Goal: Task Accomplishment & Management: Manage account settings

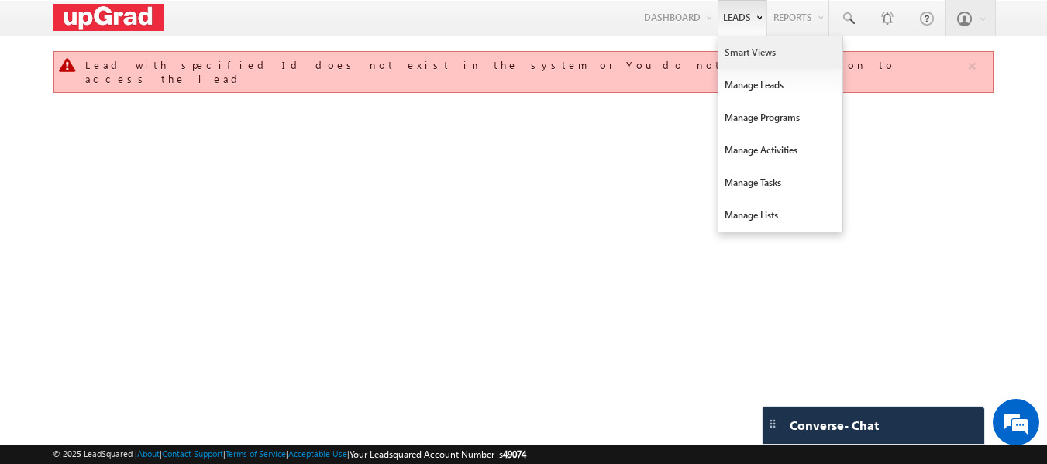
click at [764, 47] on link "Smart Views" at bounding box center [780, 52] width 124 height 33
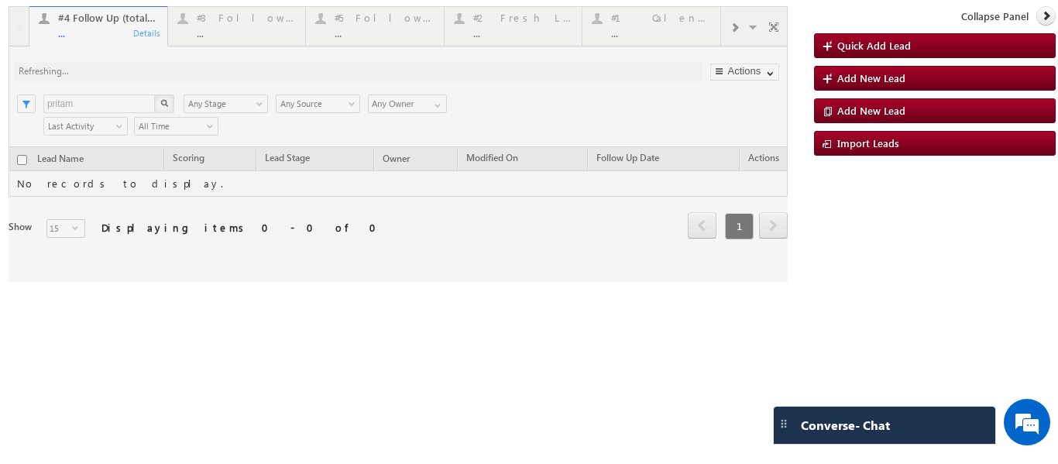
click at [242, 31] on div at bounding box center [399, 144] width 780 height 276
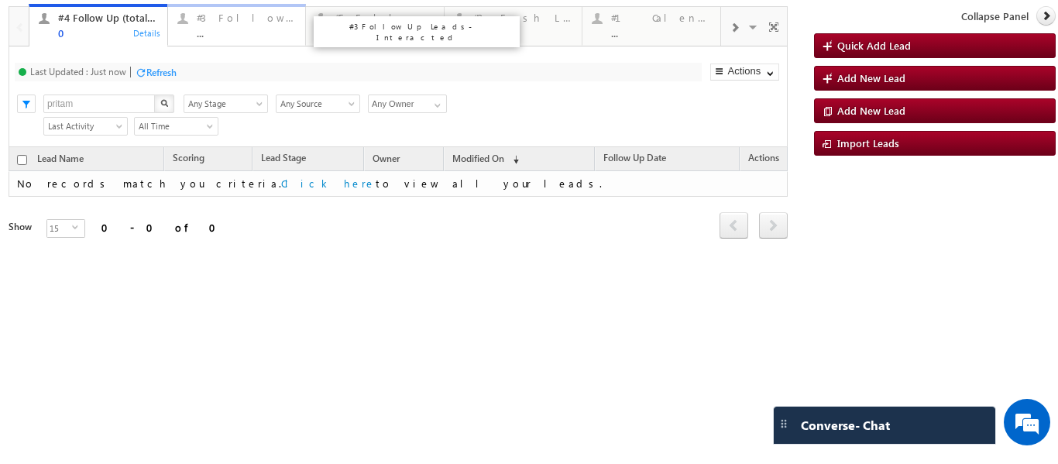
click at [195, 28] on div "#3 Follow Up Leads-Interacted ... Details" at bounding box center [237, 24] width 135 height 30
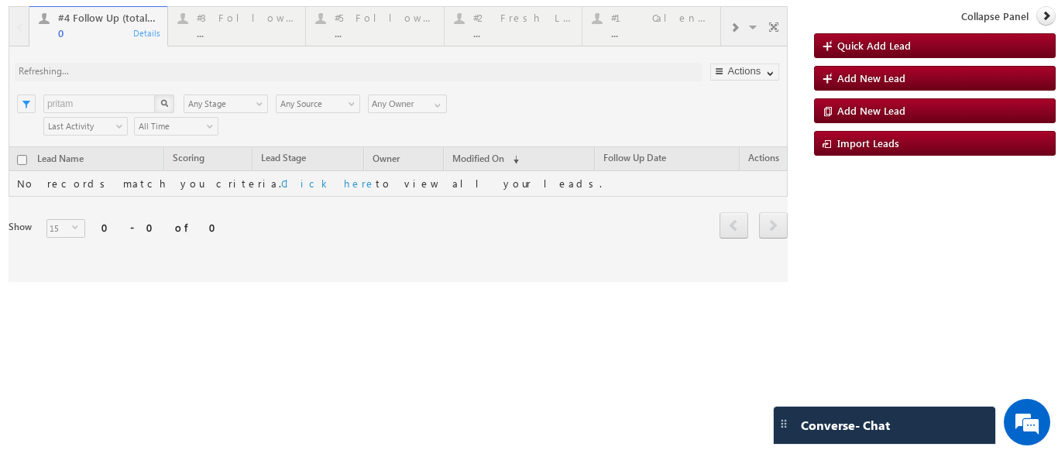
click at [356, 28] on div at bounding box center [399, 144] width 780 height 276
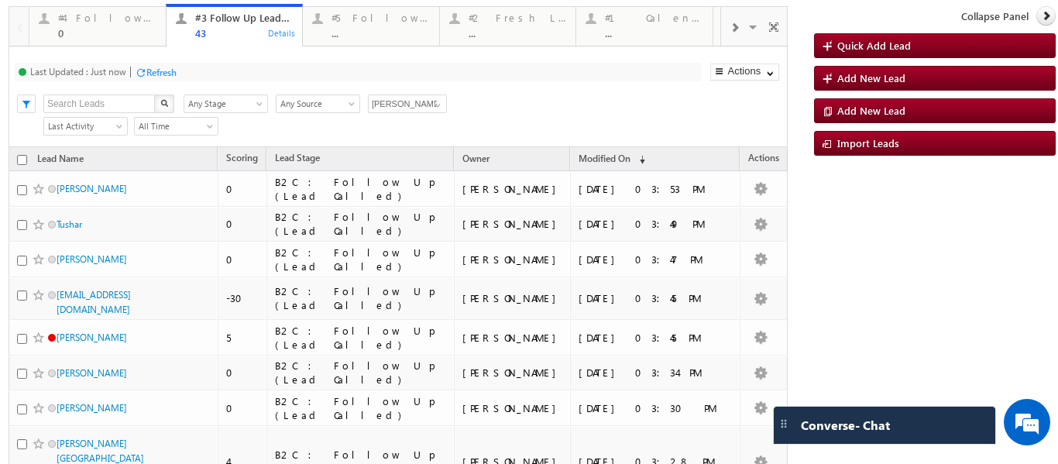
click at [446, 107] on input "[PERSON_NAME]" at bounding box center [407, 104] width 79 height 19
click at [438, 107] on span at bounding box center [438, 105] width 12 height 12
click at [529, 102] on div "Search X Lead Stage Any Stage Any Stage Lead Source Any Source Any Source Owner…" at bounding box center [412, 102] width 752 height 23
click at [438, 107] on span at bounding box center [438, 105] width 12 height 12
click at [225, 33] on div "43" at bounding box center [244, 33] width 98 height 12
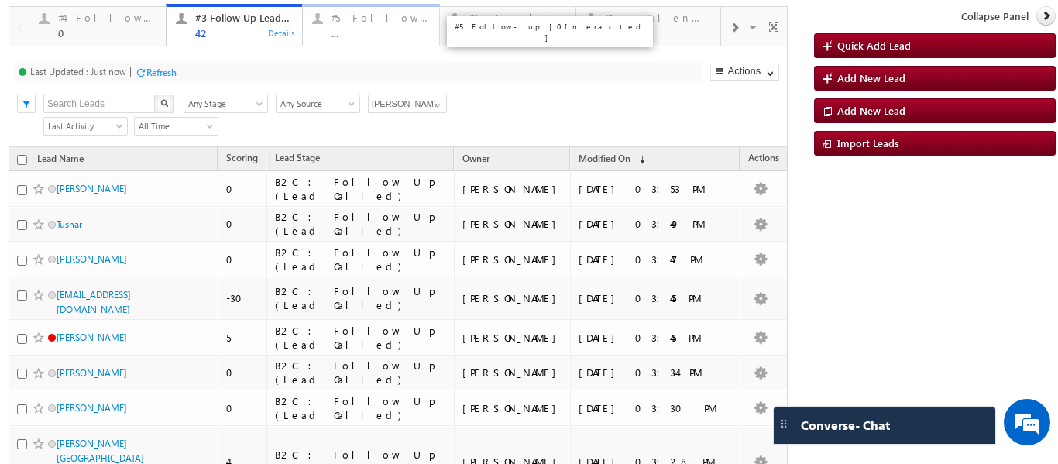
click at [357, 29] on div "..." at bounding box center [381, 33] width 98 height 12
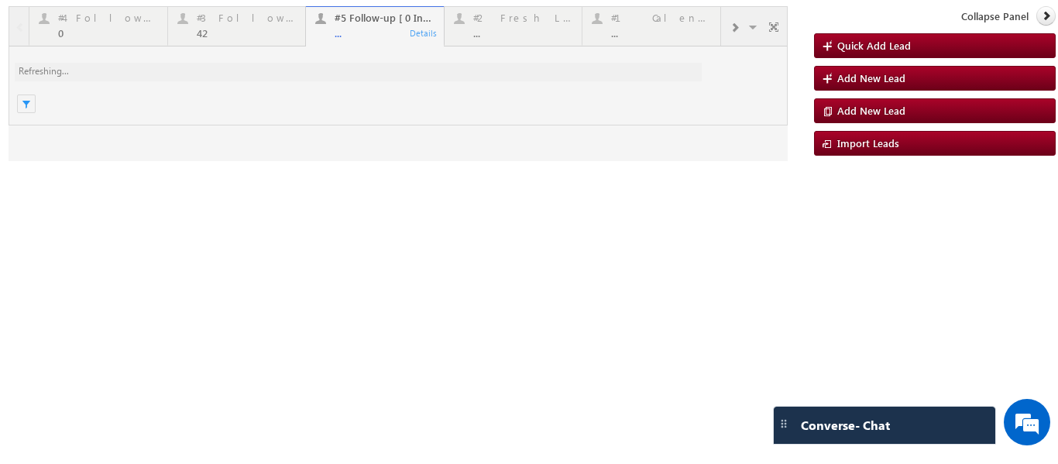
click at [383, 38] on div at bounding box center [399, 83] width 780 height 155
click at [373, 30] on div at bounding box center [399, 83] width 780 height 155
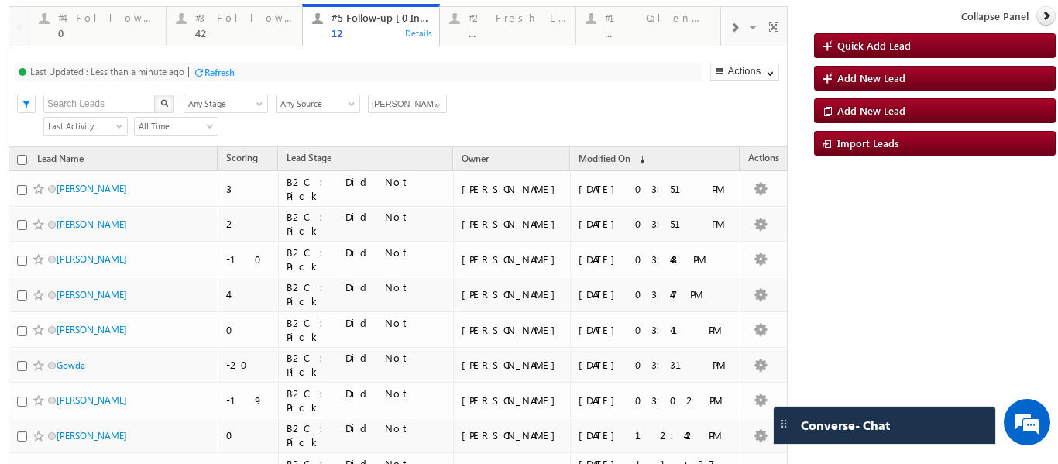
click at [735, 29] on p "#1 Calendly Bookings For Today" at bounding box center [824, 32] width 194 height 22
click at [730, 29] on span at bounding box center [734, 28] width 9 height 12
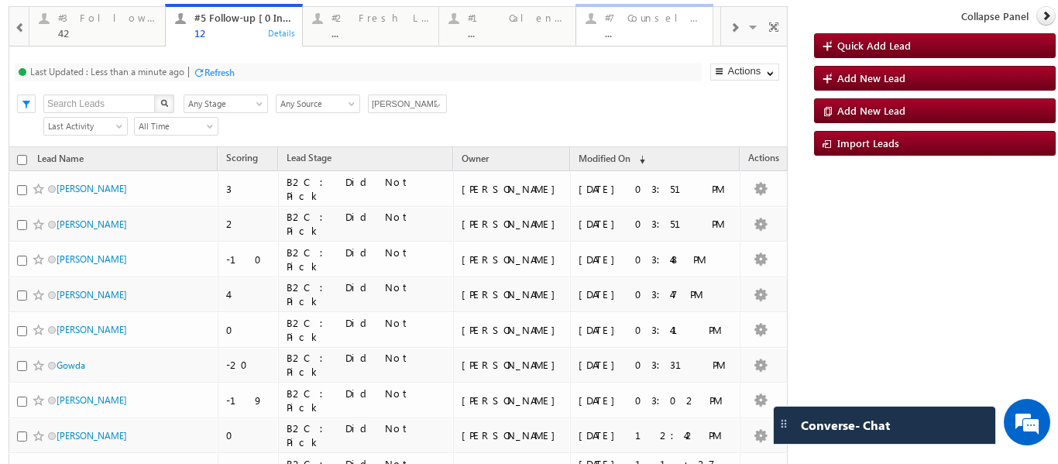
click at [627, 28] on div "..." at bounding box center [654, 33] width 98 height 12
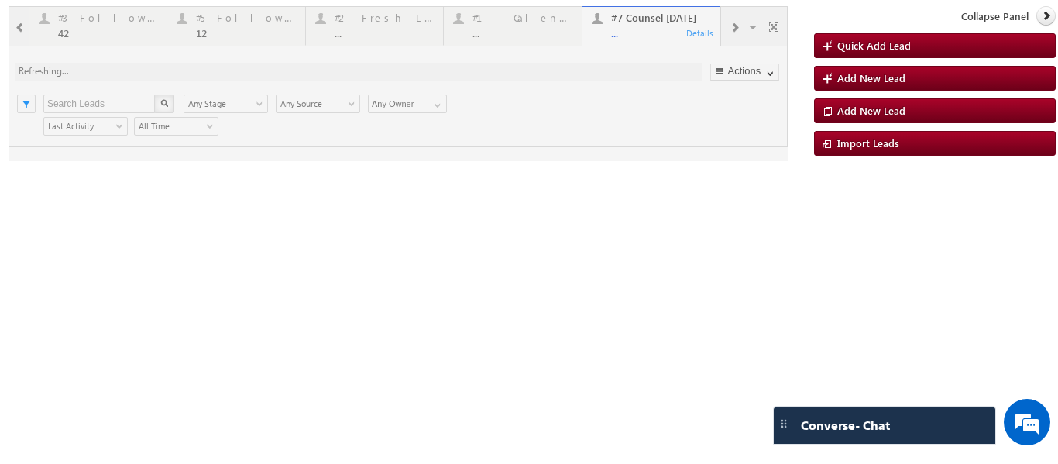
click at [638, 29] on div at bounding box center [399, 83] width 780 height 155
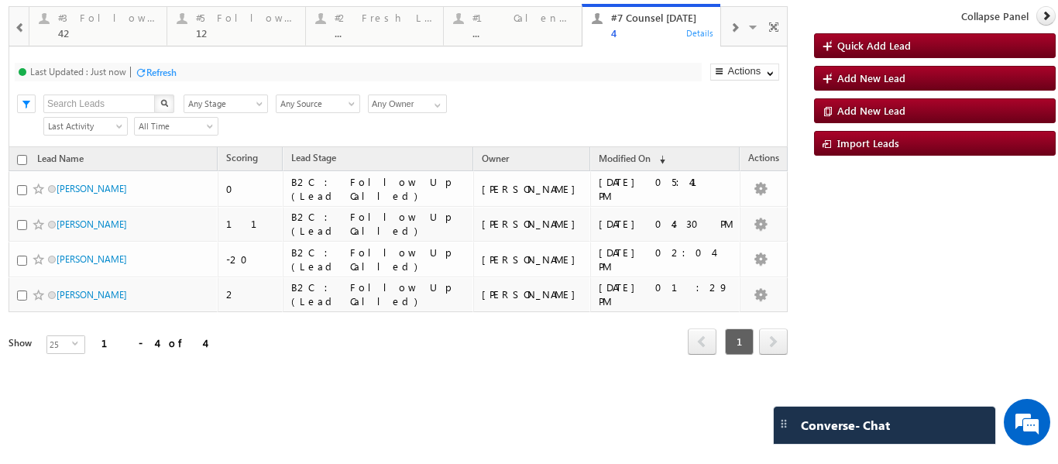
click at [736, 22] on span at bounding box center [734, 28] width 9 height 12
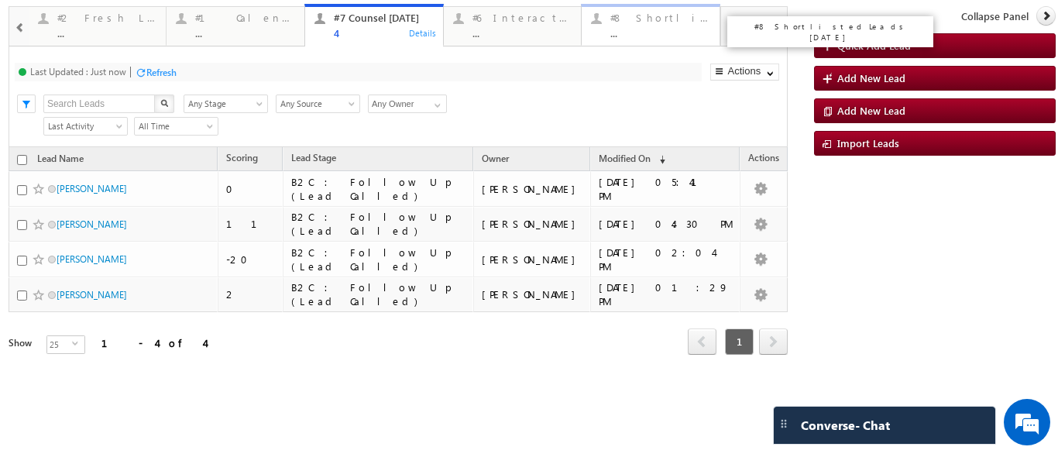
click at [645, 26] on div "#8 Shortlisted Leads Today ..." at bounding box center [661, 24] width 100 height 30
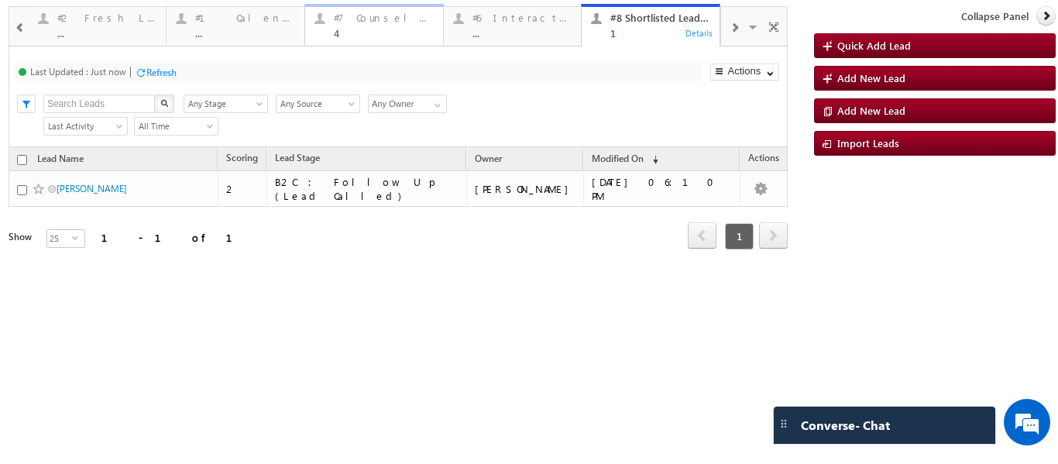
click at [346, 35] on div "4" at bounding box center [384, 33] width 100 height 12
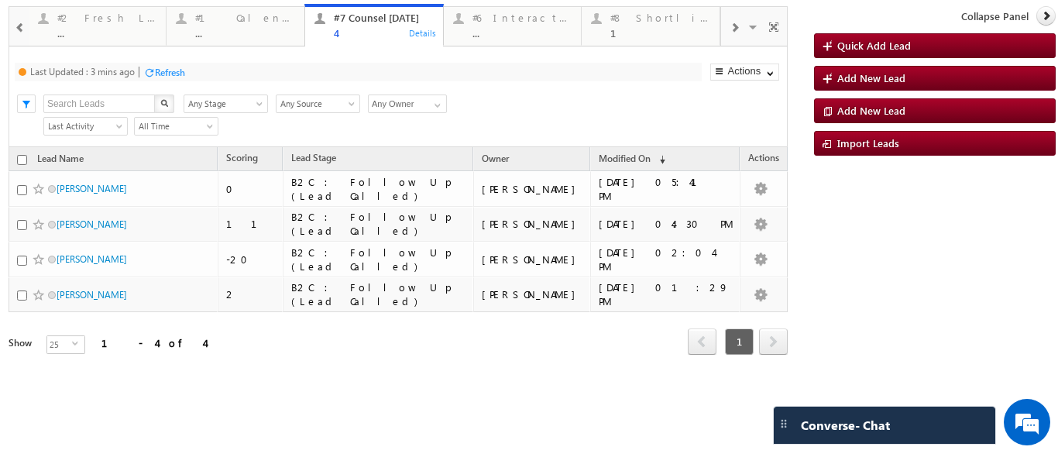
click at [376, 26] on div "#7 Counsel Today 4" at bounding box center [384, 24] width 100 height 30
click at [169, 64] on div "Last Updated : Just now Refresh Refreshing..." at bounding box center [358, 72] width 687 height 19
click at [172, 67] on div "Refresh" at bounding box center [161, 73] width 30 height 12
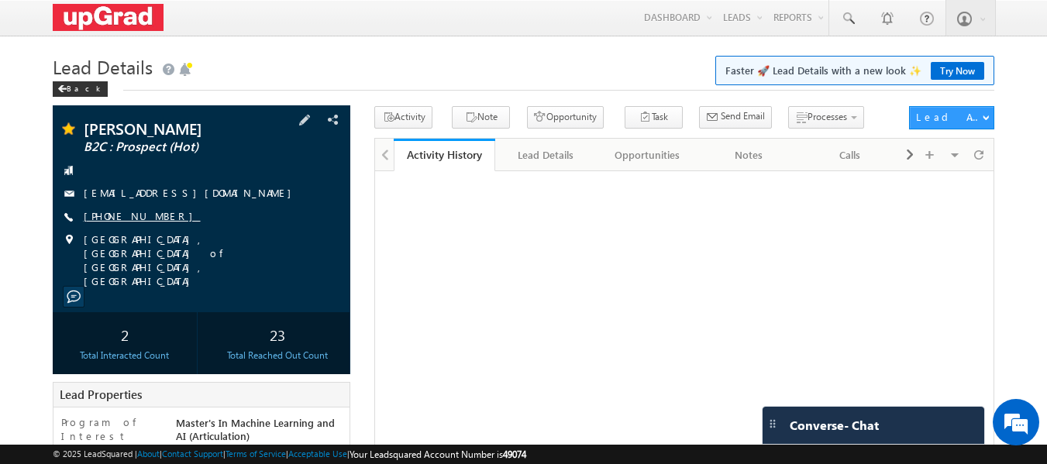
click at [127, 219] on link "+91-7319608034" at bounding box center [142, 215] width 117 height 13
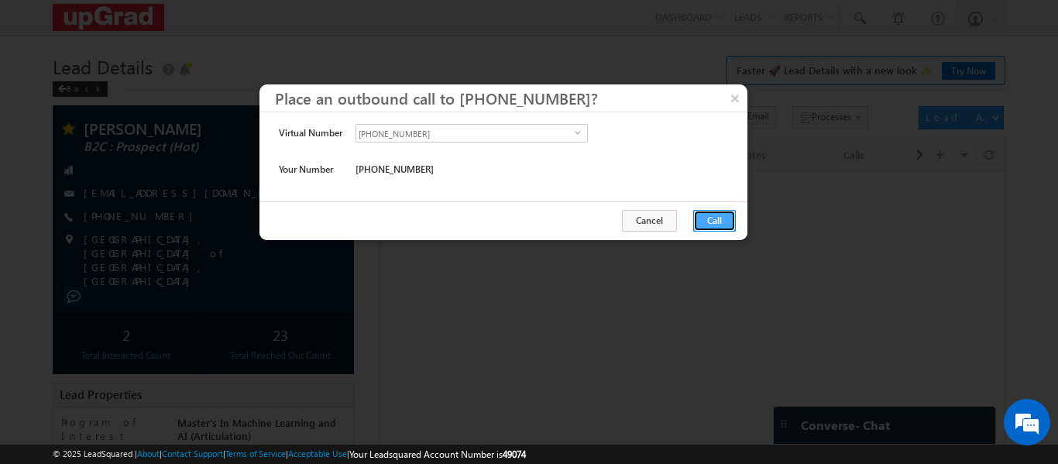
click at [723, 223] on button "Call" at bounding box center [714, 221] width 43 height 22
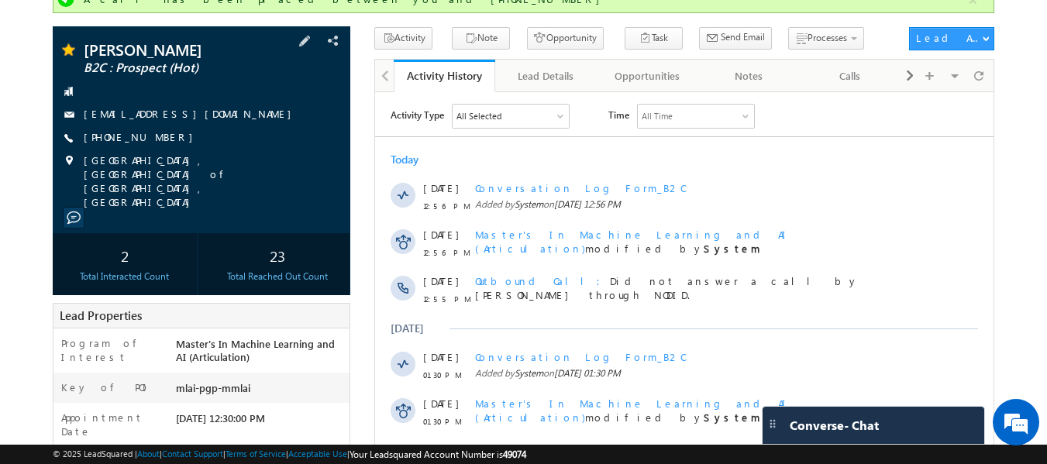
scroll to position [97, 0]
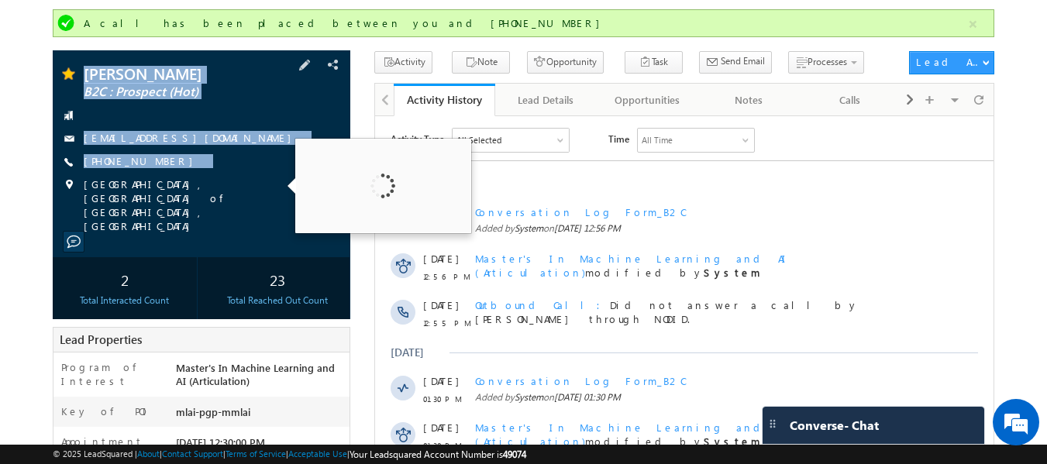
drag, startPoint x: 85, startPoint y: 57, endPoint x: 271, endPoint y: 197, distance: 232.5
click at [284, 198] on div "Supriya kumari B2C : Prospect (Hot) supriyajha272@gmail.com" at bounding box center [202, 153] width 298 height 207
copy div "Supriya kumari B2C : Prospect (Hot) supriyajha272@gmail.com +91-7319608034"
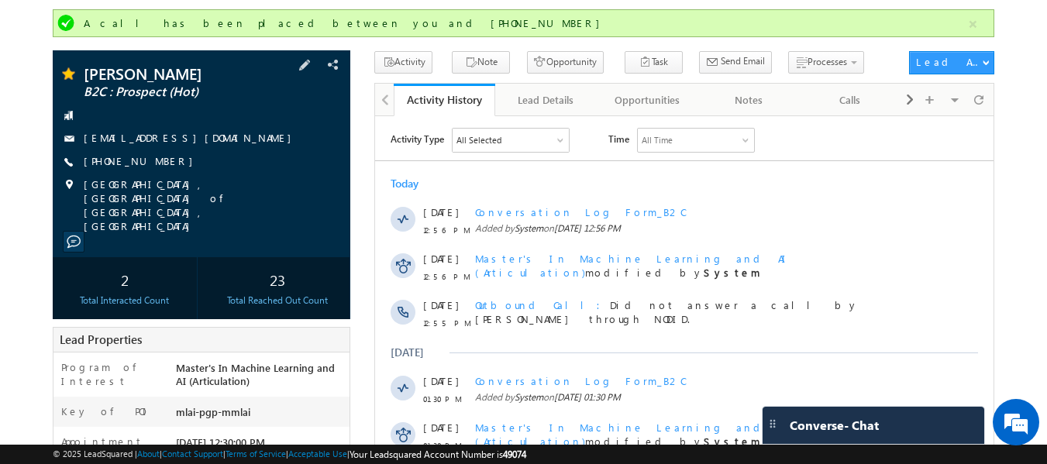
click at [120, 52] on div "Supriya kumari B2C : Prospect (Hot) supriyajha272@gmail.com" at bounding box center [202, 153] width 298 height 207
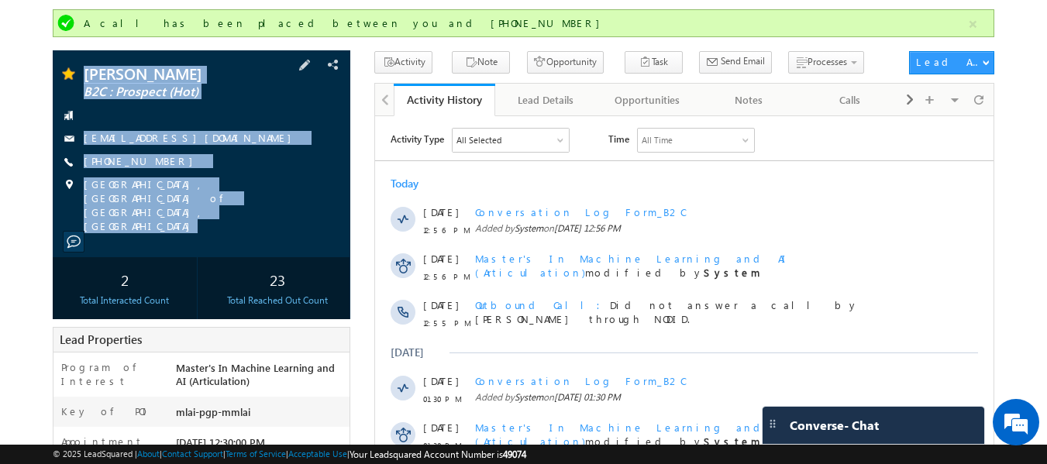
copy div "Supriya kumari B2C : Prospect (Hot) supriyajha272@gmail.com +91-7319608034 Delh…"
drag, startPoint x: 113, startPoint y: 53, endPoint x: 77, endPoint y: 5, distance: 59.2
click at [248, 215] on div "Supriya kumari B2C : Prospect (Hot) supriyajha272@gmail.com" at bounding box center [202, 153] width 298 height 207
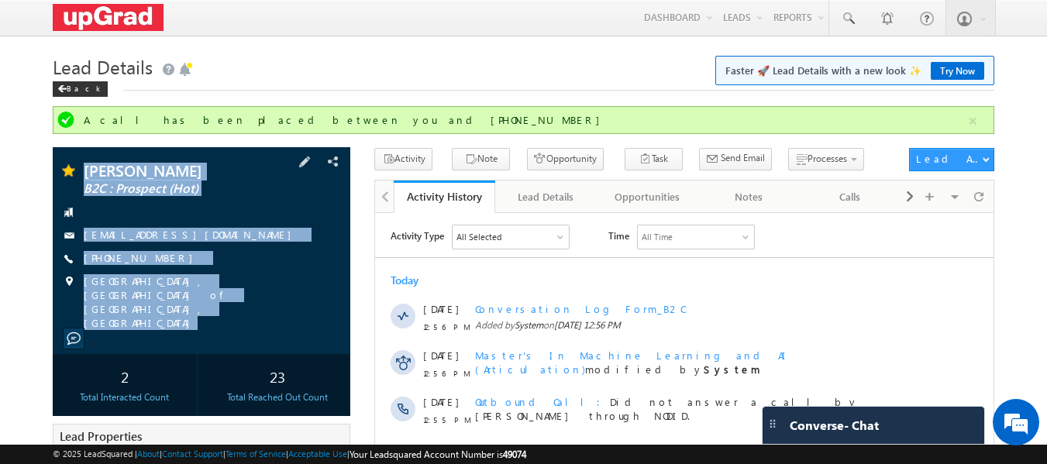
click at [256, 222] on div "Supriya kumari B2C : Prospect (Hot) supriyajha272@gmail.com +91-7319608034" at bounding box center [201, 246] width 283 height 167
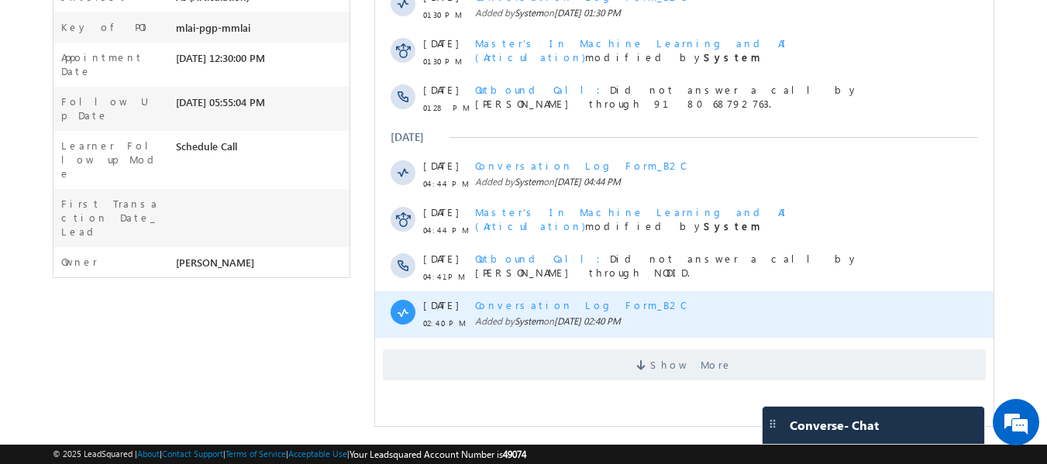
scroll to position [484, 0]
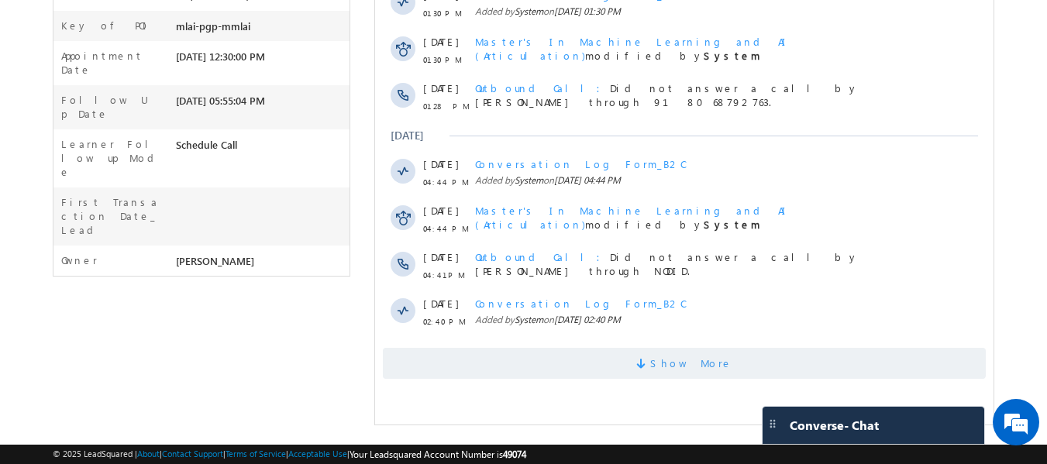
click at [645, 375] on span "Show More" at bounding box center [684, 363] width 603 height 31
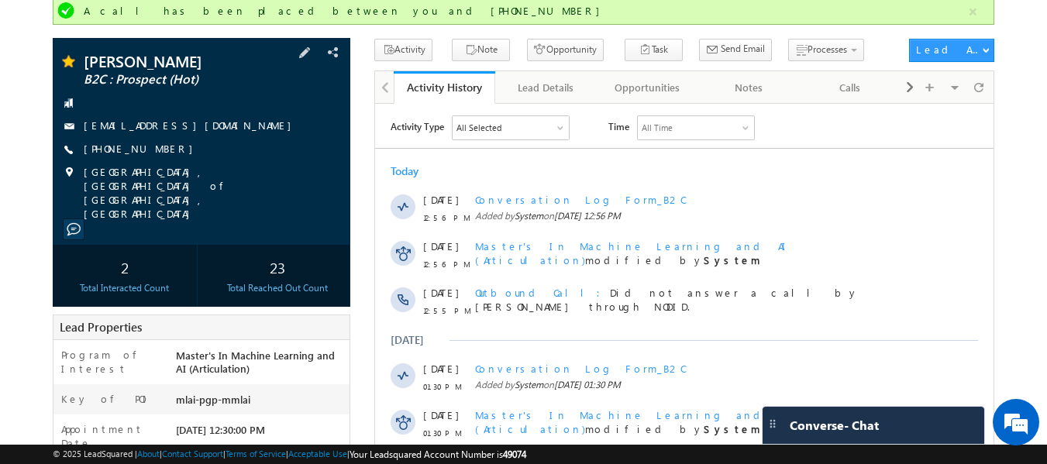
scroll to position [97, 0]
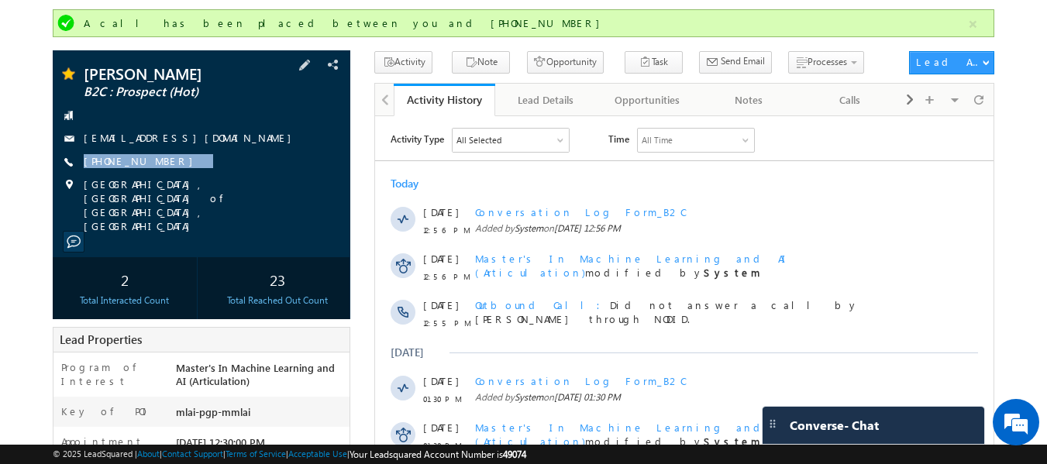
drag, startPoint x: 197, startPoint y: 161, endPoint x: 170, endPoint y: 175, distance: 29.8
click at [170, 175] on div "Supriya kumari B2C : Prospect (Hot) supriyajha272@gmail.com +91-7319608034" at bounding box center [201, 149] width 283 height 167
copy div "+91-7319608034"
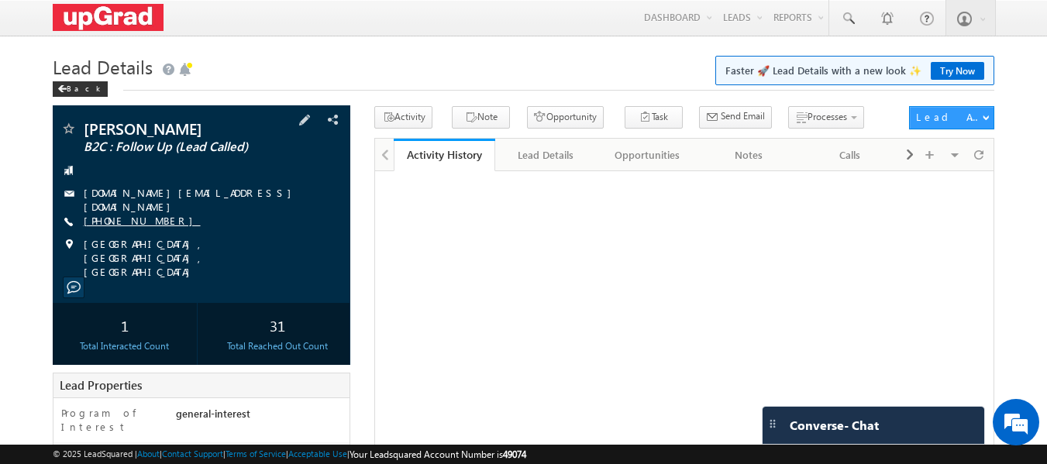
click at [122, 214] on link "[PHONE_NUMBER]" at bounding box center [142, 220] width 117 height 13
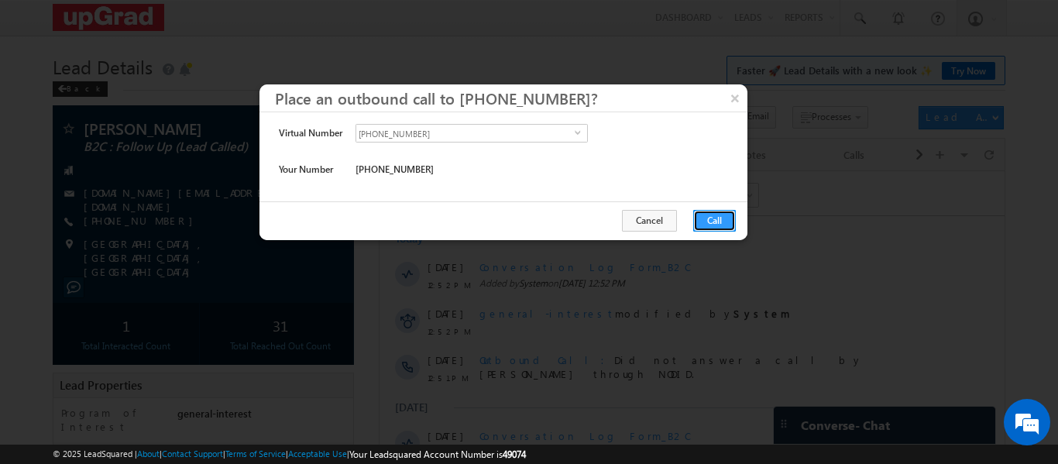
click at [714, 211] on button "Call" at bounding box center [714, 221] width 43 height 22
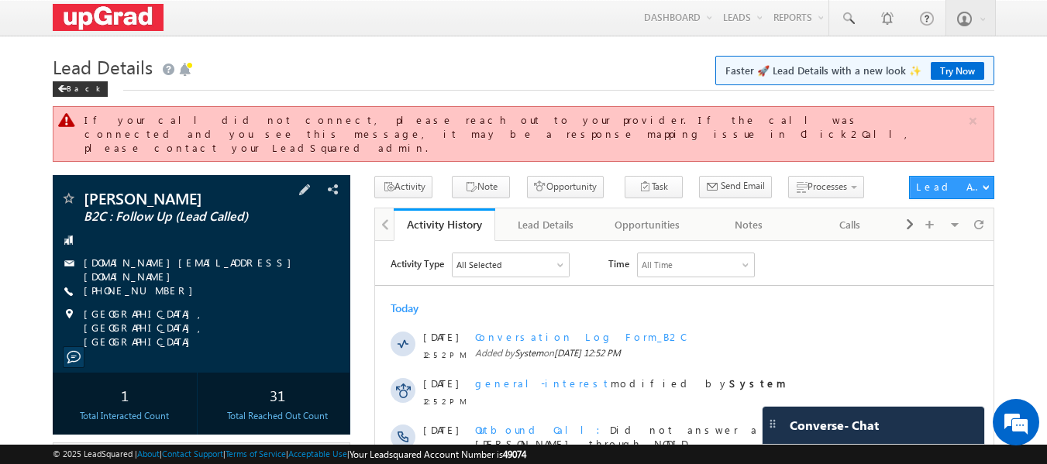
drag, startPoint x: 177, startPoint y: 280, endPoint x: 174, endPoint y: 273, distance: 8.3
click at [172, 282] on div "Deepu B2C : Follow Up (Lead Called) DMATHEW777.DM@GMAIL.COM +91-9867847844" at bounding box center [201, 270] width 283 height 158
drag, startPoint x: 183, startPoint y: 270, endPoint x: 154, endPoint y: 284, distance: 31.9
click at [154, 284] on div "Deepu B2C : Follow Up (Lead Called) DMATHEW777.DM@GMAIL.COM +91-9867847844" at bounding box center [201, 270] width 283 height 158
copy div "+91-9867847844"
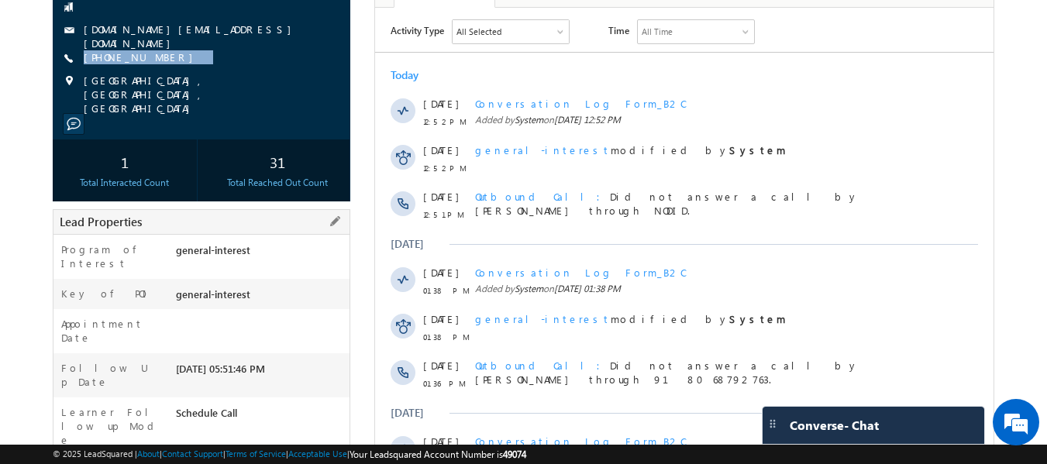
scroll to position [387, 0]
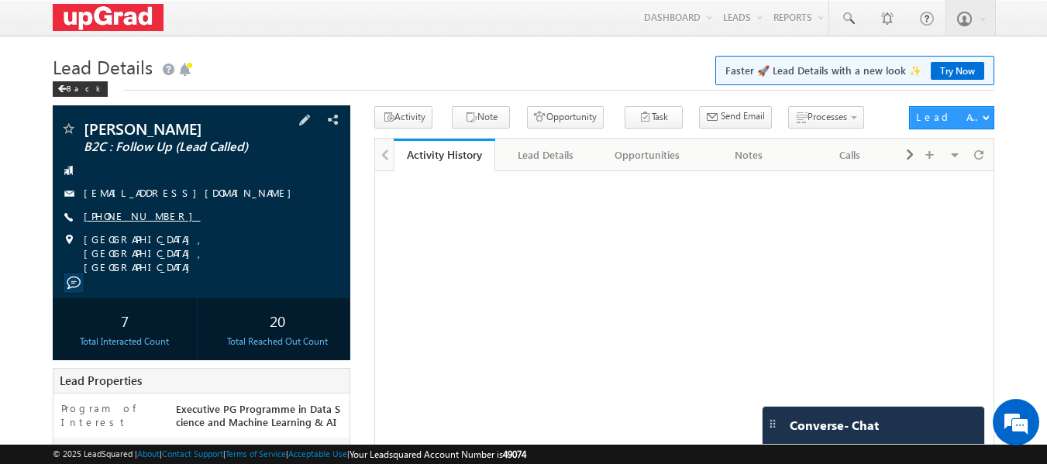
click at [126, 215] on link "[PHONE_NUMBER]" at bounding box center [142, 215] width 117 height 13
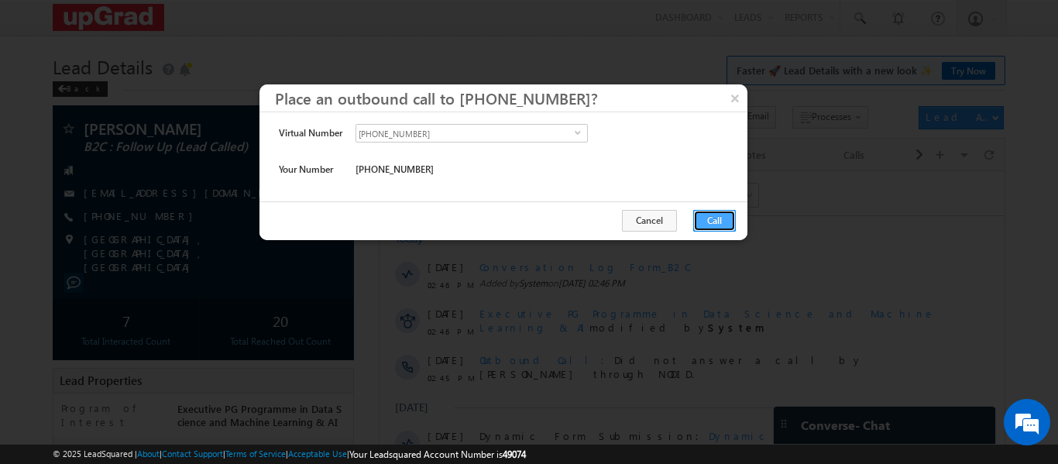
click at [721, 214] on button "Call" at bounding box center [714, 221] width 43 height 22
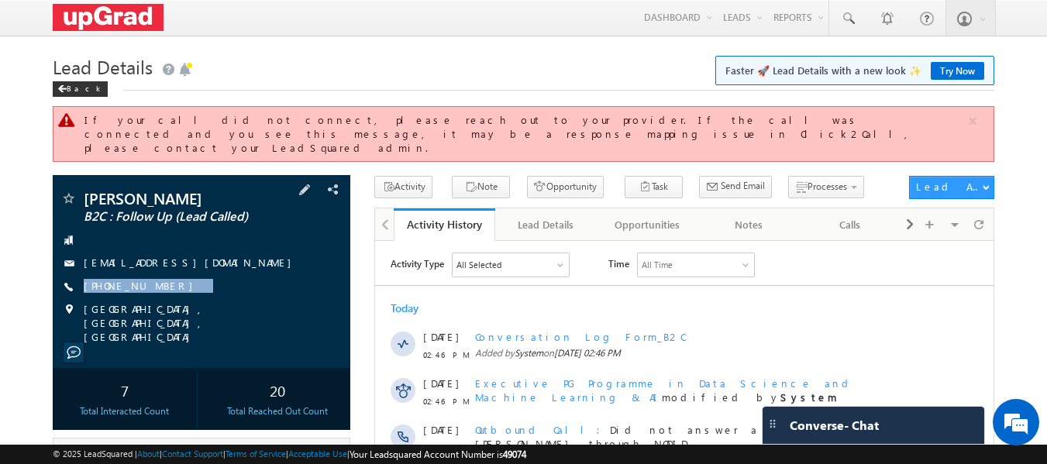
drag, startPoint x: 188, startPoint y: 278, endPoint x: 176, endPoint y: 287, distance: 15.0
click at [176, 287] on div "Piyush pareek B2C : Follow Up (Lead Called) pprock7@gmail.com +91-7375923555" at bounding box center [201, 267] width 283 height 153
copy div "+91-7375923555"
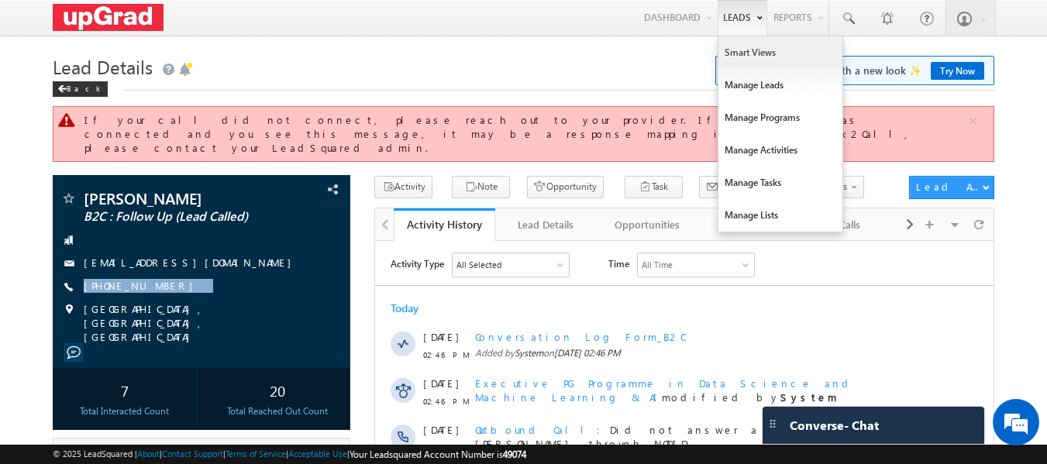
click at [749, 53] on link "Smart Views" at bounding box center [780, 52] width 124 height 33
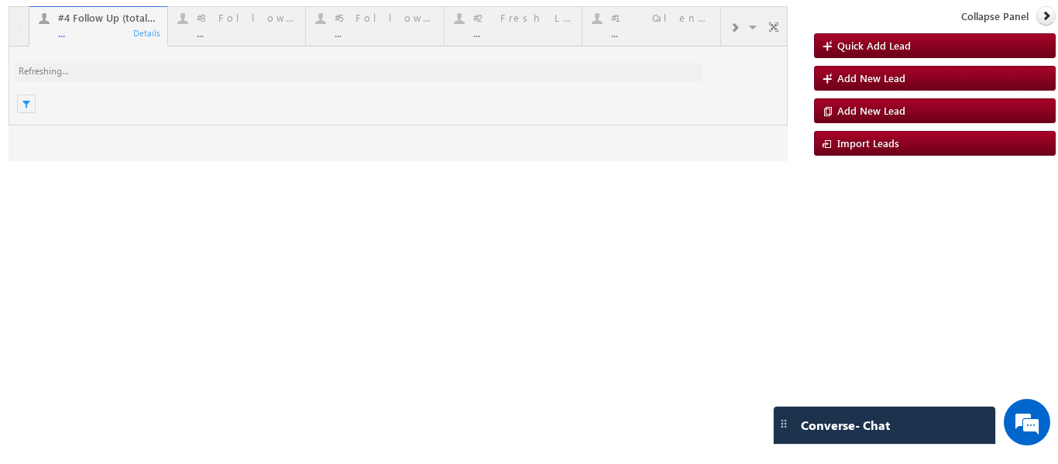
click at [656, 26] on div at bounding box center [399, 83] width 780 height 155
click at [638, 31] on div at bounding box center [399, 83] width 780 height 155
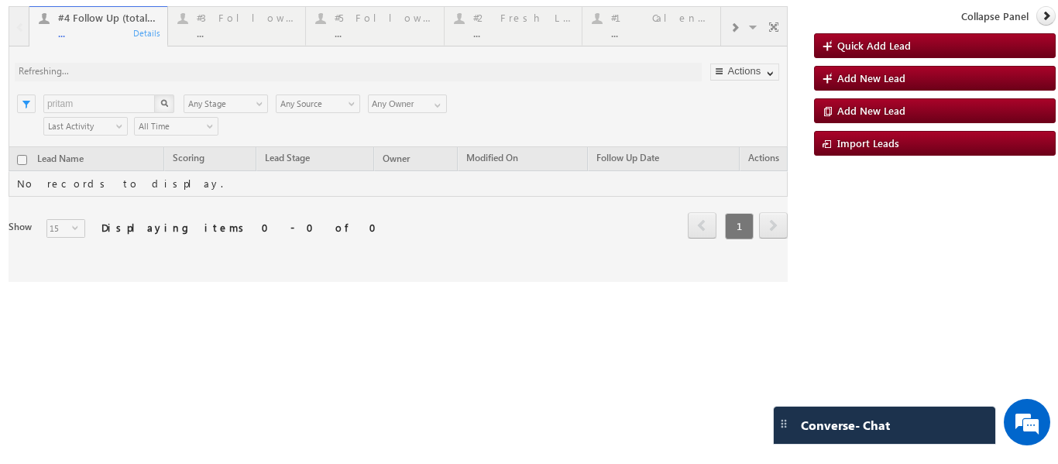
click at [624, 29] on div at bounding box center [399, 144] width 780 height 276
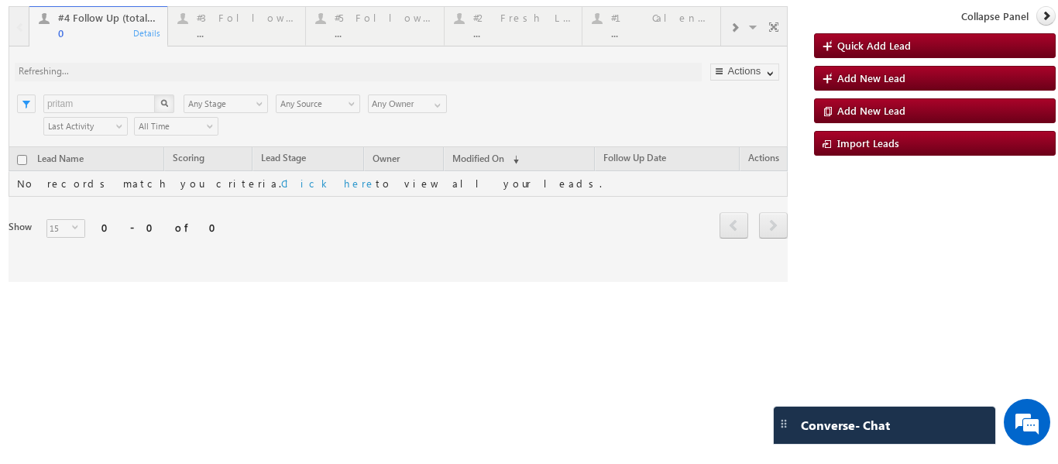
click at [632, 22] on div at bounding box center [399, 144] width 780 height 276
click at [632, 20] on div at bounding box center [399, 144] width 780 height 276
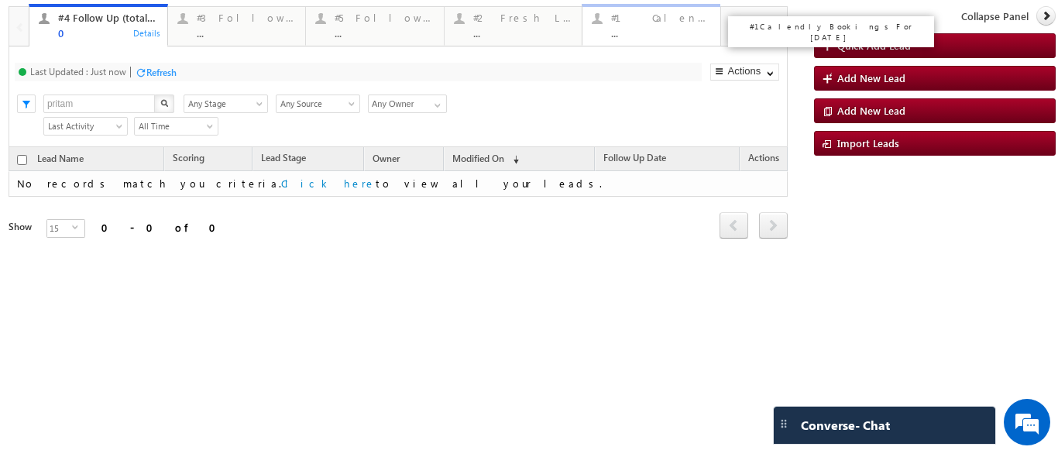
click at [641, 29] on div "..." at bounding box center [661, 33] width 100 height 12
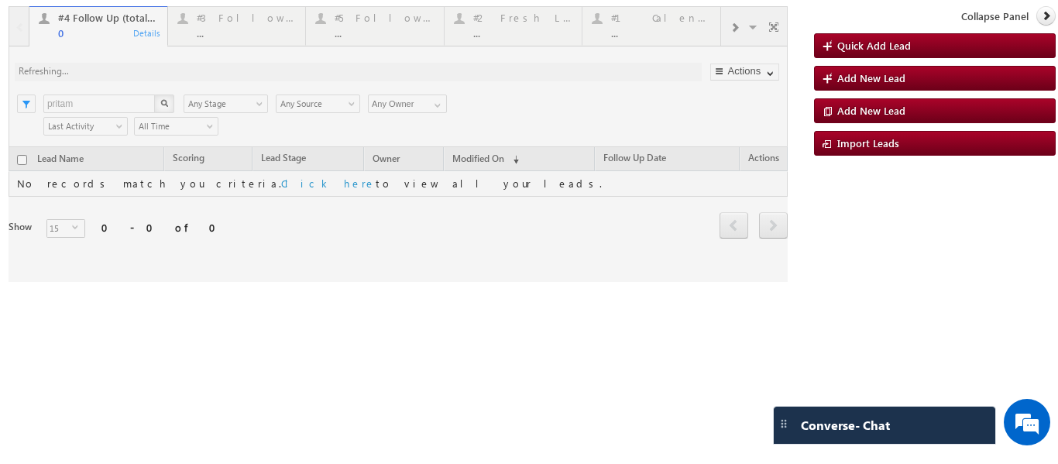
click at [634, 31] on div at bounding box center [399, 144] width 780 height 276
click at [1058, 387] on html "Menu [PERSON_NAME] ritu. raj@u pgrad .com" at bounding box center [529, 193] width 1058 height 387
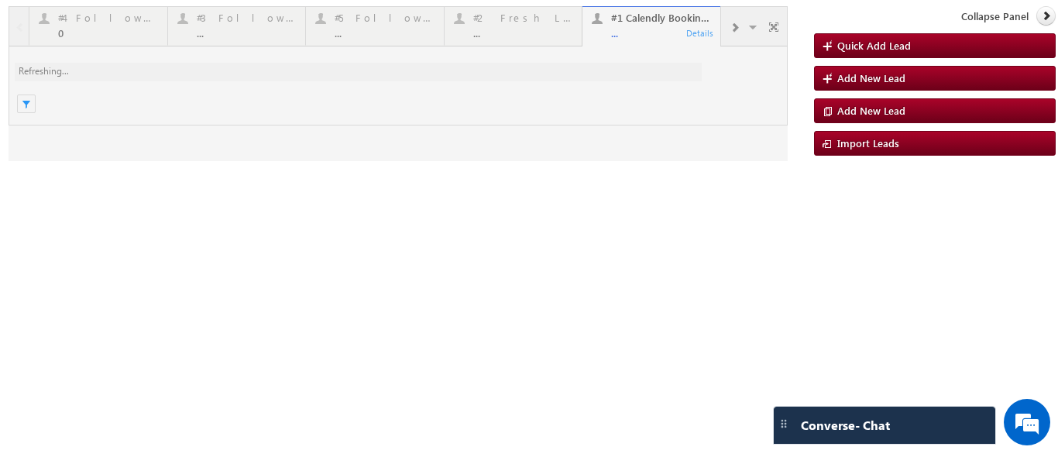
click at [628, 31] on div at bounding box center [399, 83] width 780 height 155
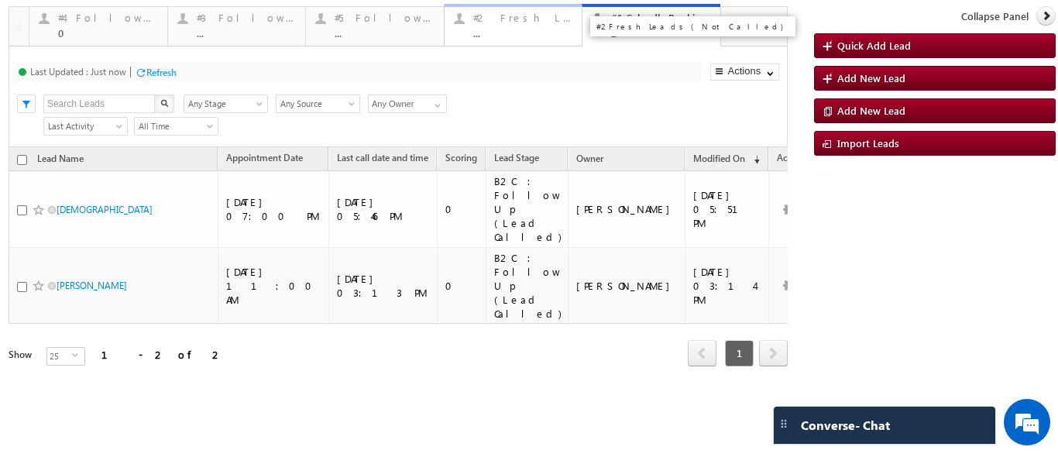
click at [489, 27] on div "..." at bounding box center [523, 33] width 100 height 12
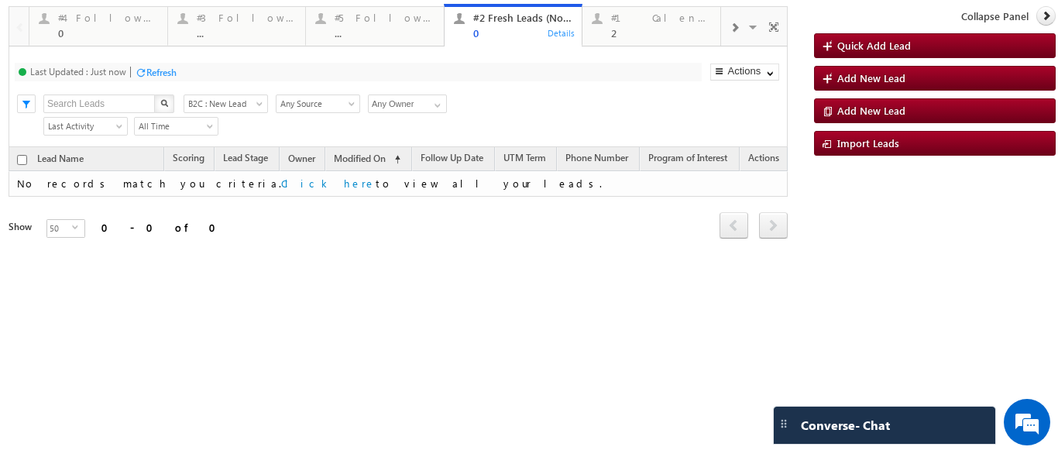
click at [736, 26] on p "#1 Calendly Bookings For Today" at bounding box center [832, 32] width 194 height 22
click at [735, 29] on span at bounding box center [734, 28] width 9 height 12
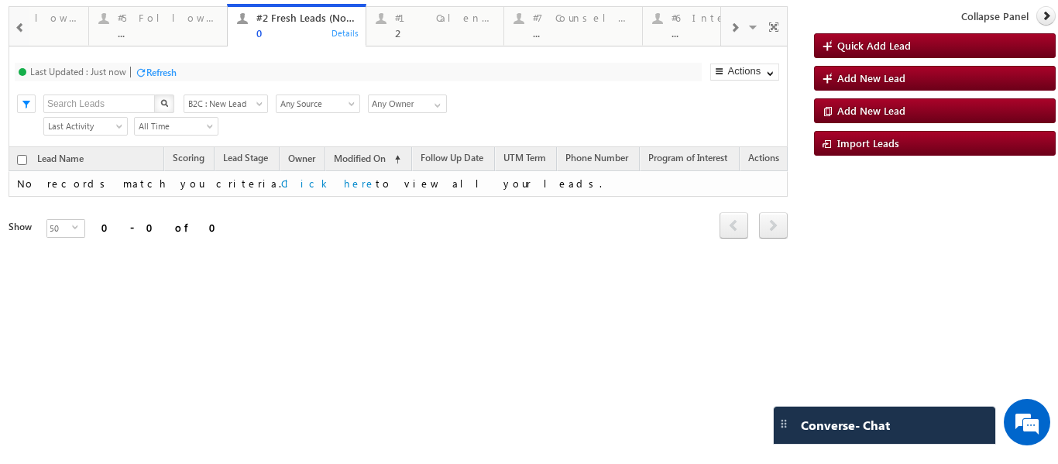
click at [735, 29] on span at bounding box center [734, 28] width 9 height 12
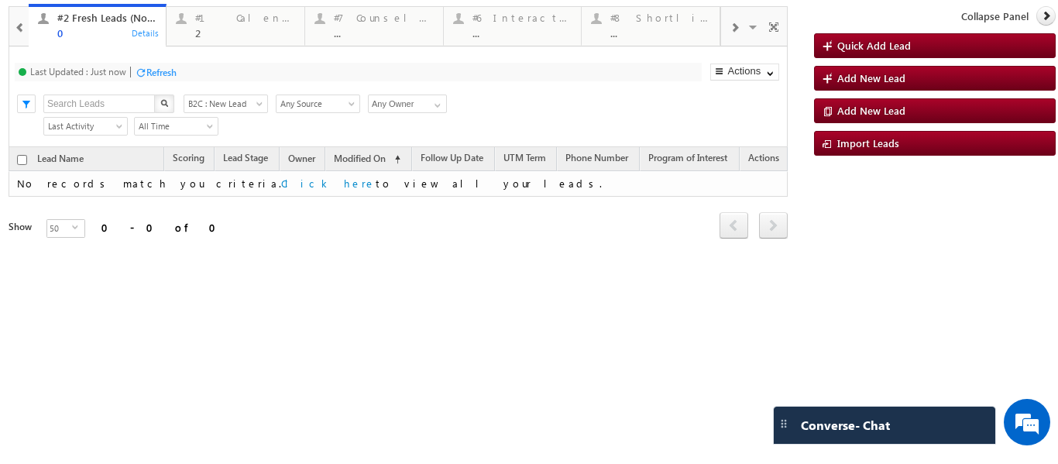
click at [735, 29] on span at bounding box center [734, 28] width 9 height 12
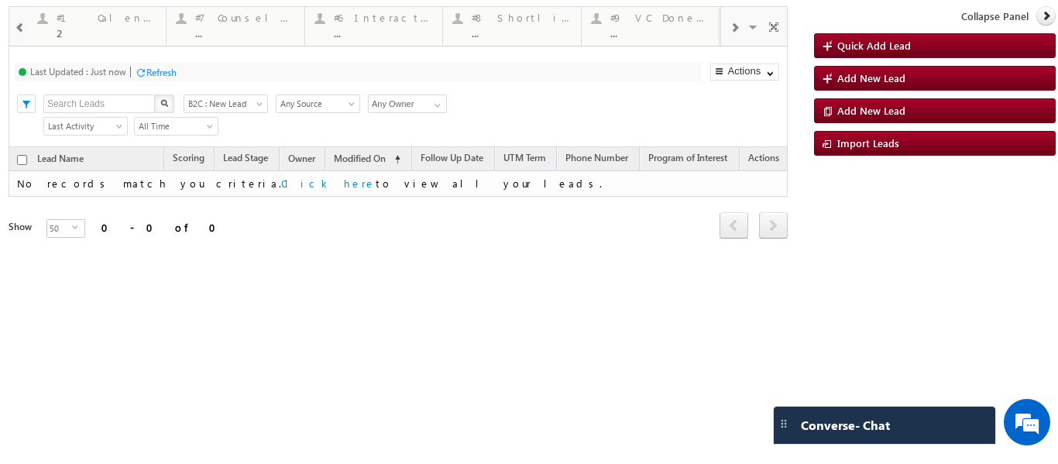
click at [735, 29] on span at bounding box center [734, 28] width 9 height 12
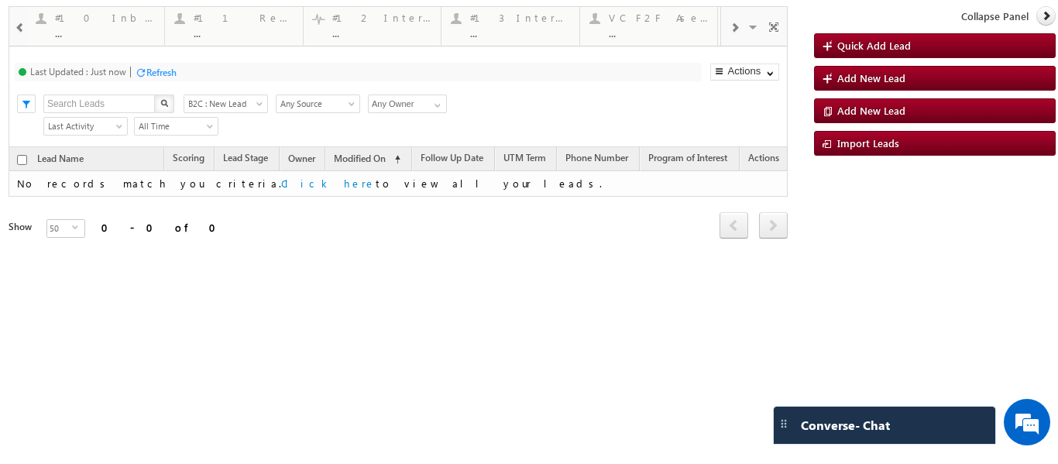
click at [735, 29] on span at bounding box center [734, 28] width 9 height 12
click at [19, 26] on span at bounding box center [20, 28] width 11 height 12
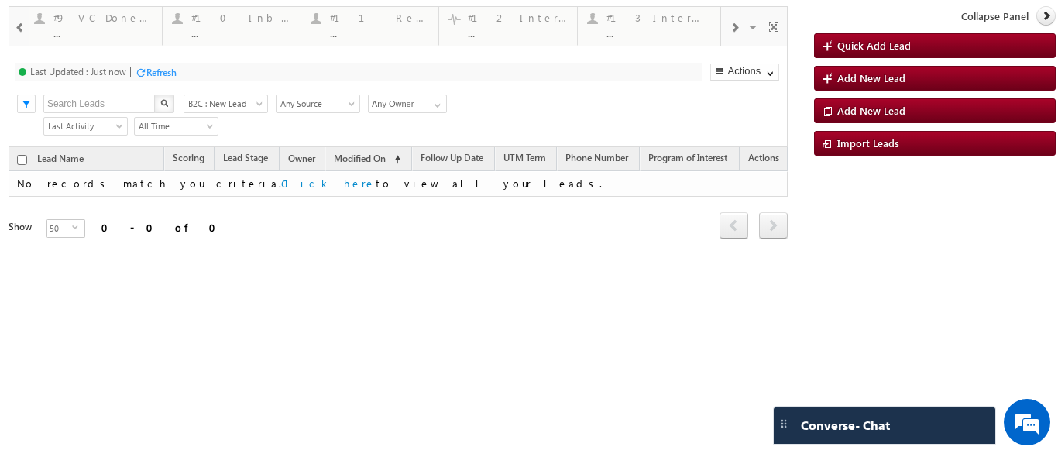
click at [19, 26] on span at bounding box center [20, 28] width 11 height 12
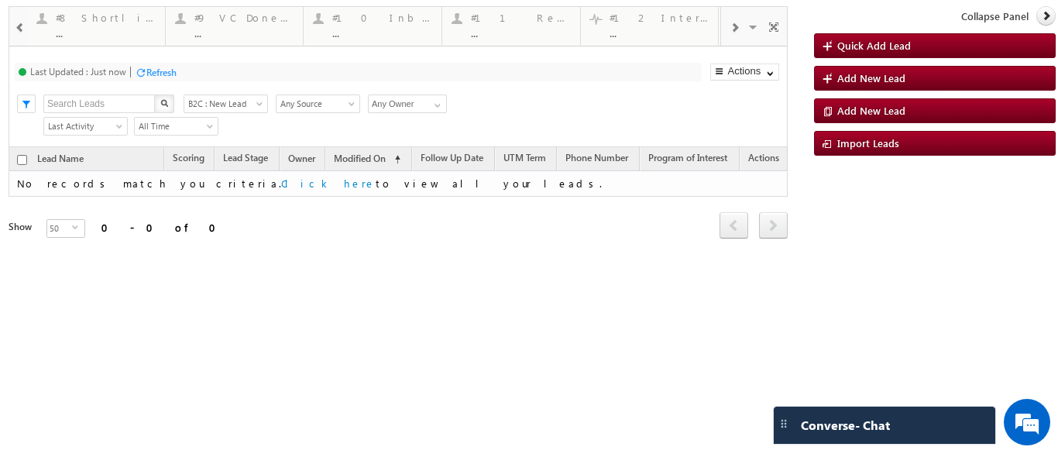
click at [19, 26] on span at bounding box center [20, 28] width 11 height 12
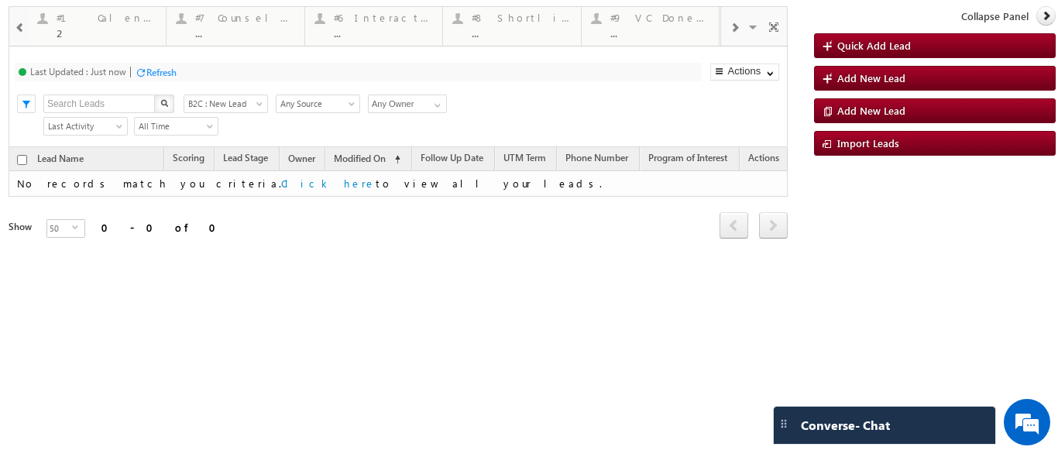
click at [19, 26] on span at bounding box center [20, 28] width 11 height 12
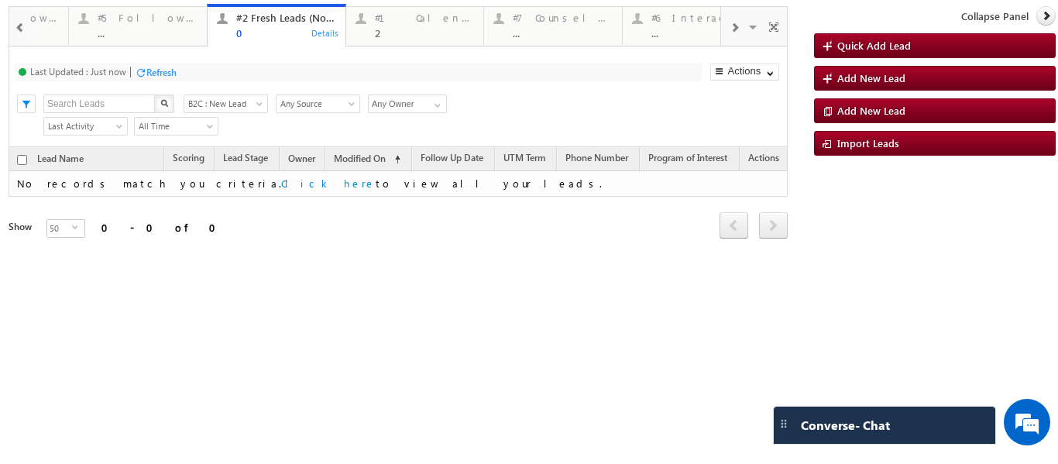
click at [19, 26] on span at bounding box center [20, 28] width 11 height 12
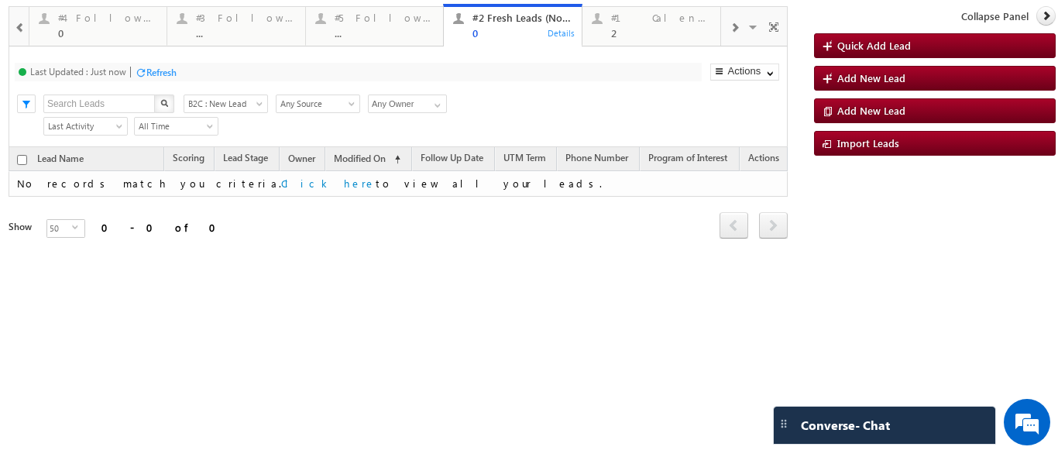
click at [19, 26] on span at bounding box center [20, 28] width 11 height 12
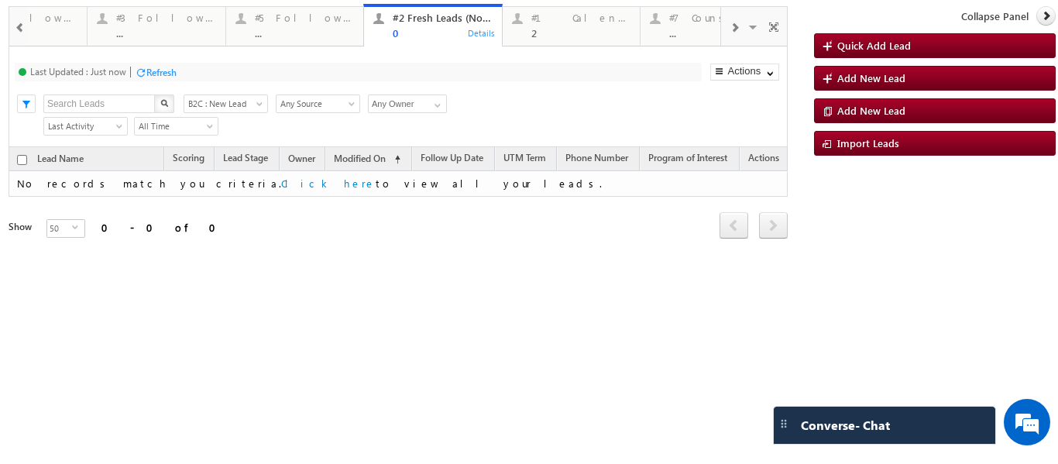
click at [19, 26] on span at bounding box center [20, 28] width 11 height 12
click at [19, 26] on div at bounding box center [18, 25] width 19 height 37
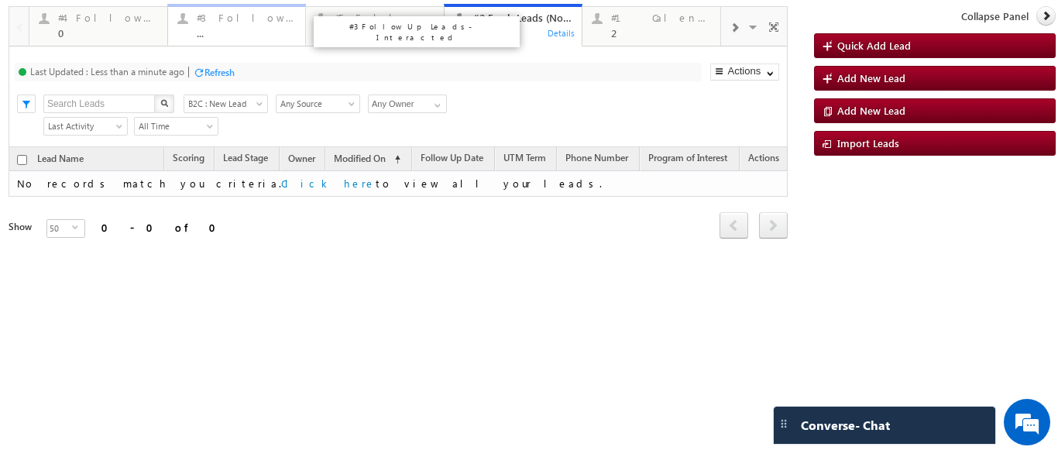
click at [238, 25] on div "#3 Follow Up Leads-Interacted ..." at bounding box center [247, 24] width 100 height 30
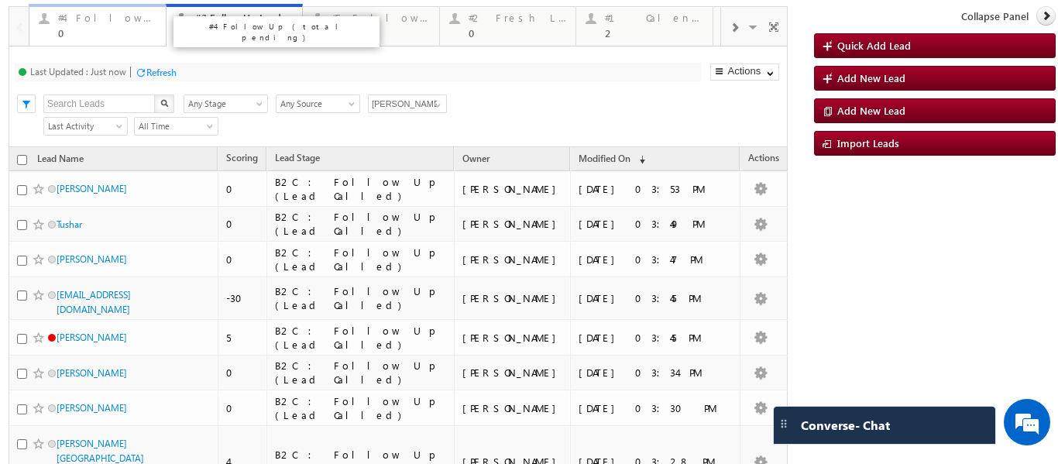
drag, startPoint x: 109, startPoint y: 24, endPoint x: 269, endPoint y: 67, distance: 165.4
click at [109, 24] on div "#4 Follow Up (total pending) 0" at bounding box center [107, 24] width 98 height 30
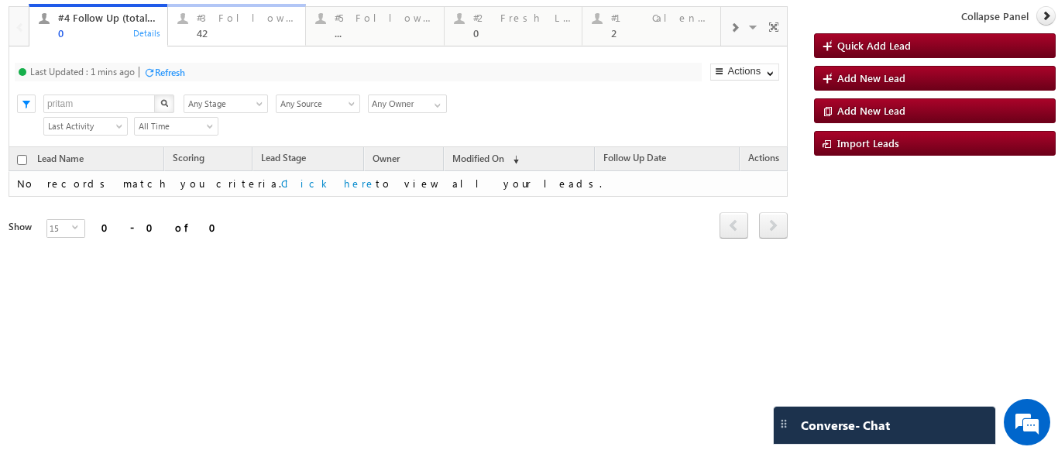
click at [225, 43] on link "#3 Follow Up Leads-Interacted 42 Details" at bounding box center [236, 25] width 139 height 42
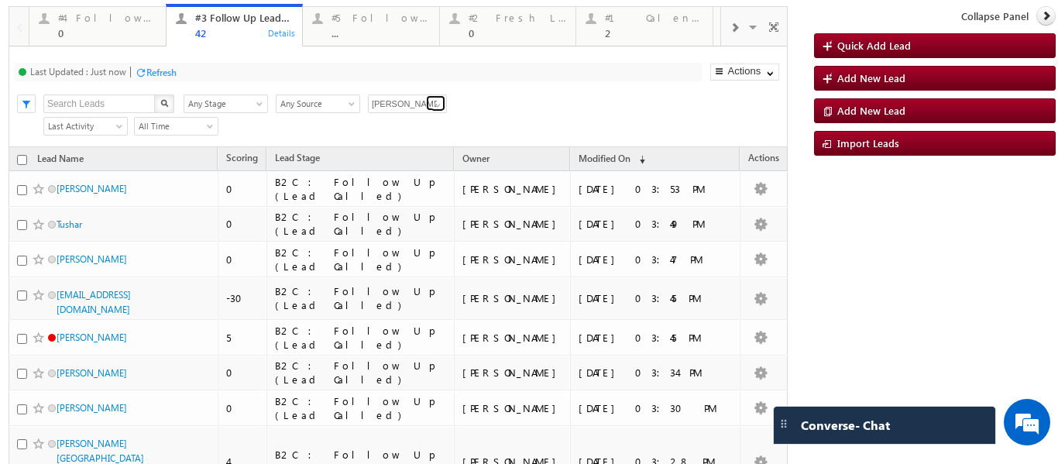
click at [440, 100] on span at bounding box center [438, 105] width 12 height 12
click at [408, 119] on link "Any Owner" at bounding box center [408, 122] width 80 height 18
type input "Any Owner"
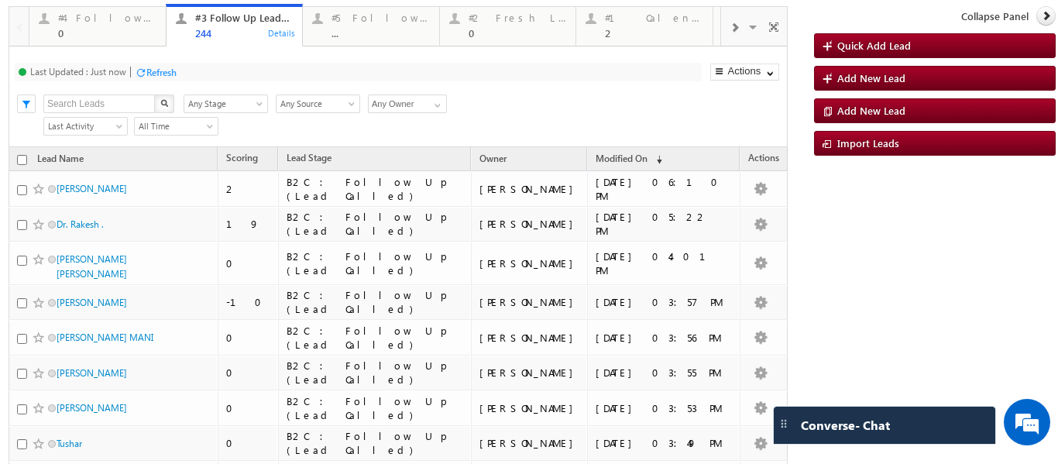
click at [730, 26] on span at bounding box center [734, 28] width 9 height 12
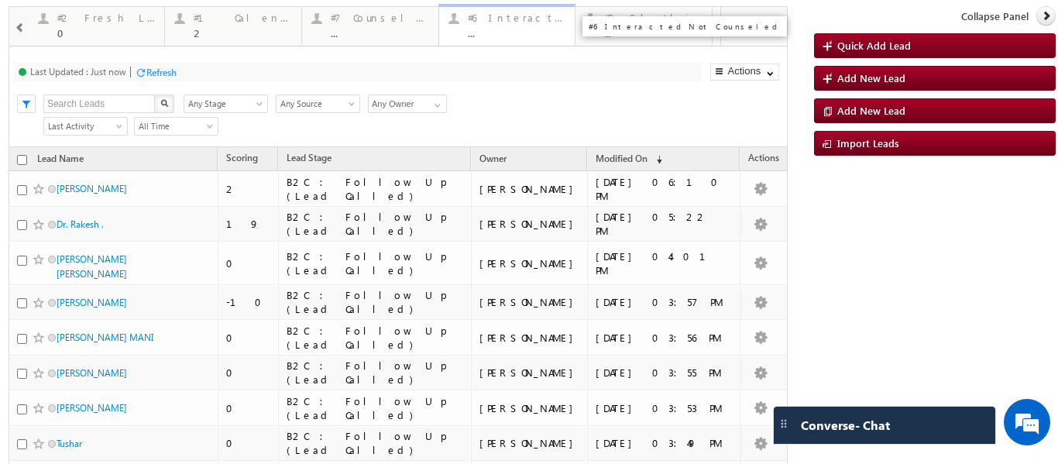
click at [488, 34] on div "..." at bounding box center [517, 33] width 98 height 12
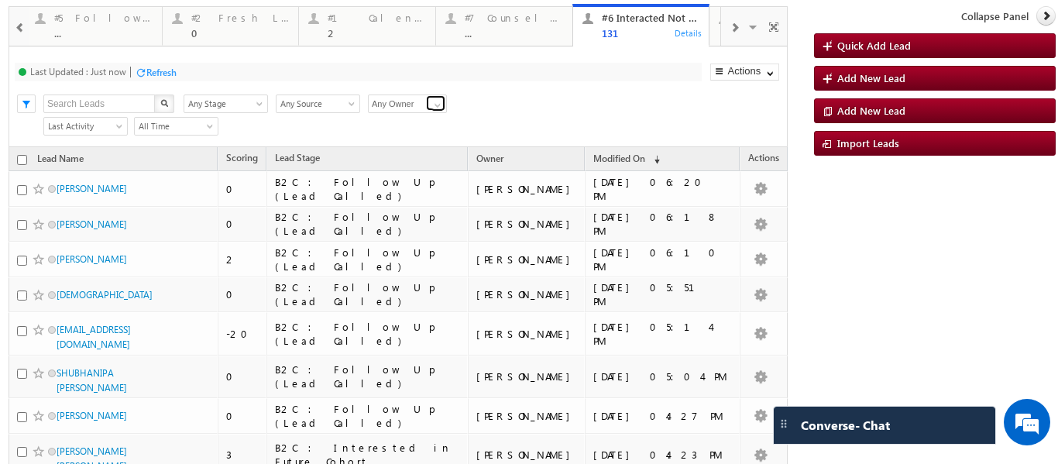
click at [439, 102] on span at bounding box center [438, 105] width 12 height 12
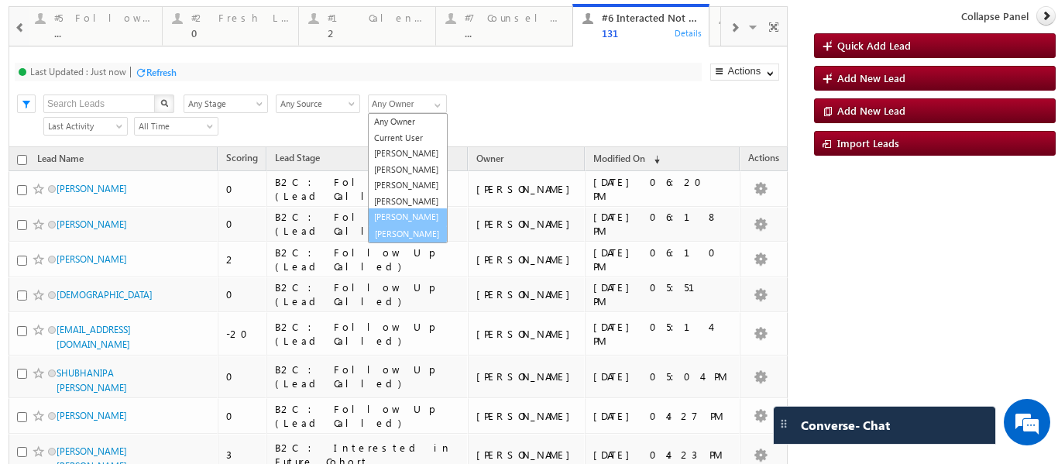
scroll to position [43, 0]
click at [398, 231] on link "Veerendra Singh" at bounding box center [408, 233] width 80 height 18
type input "Veerendra Singh"
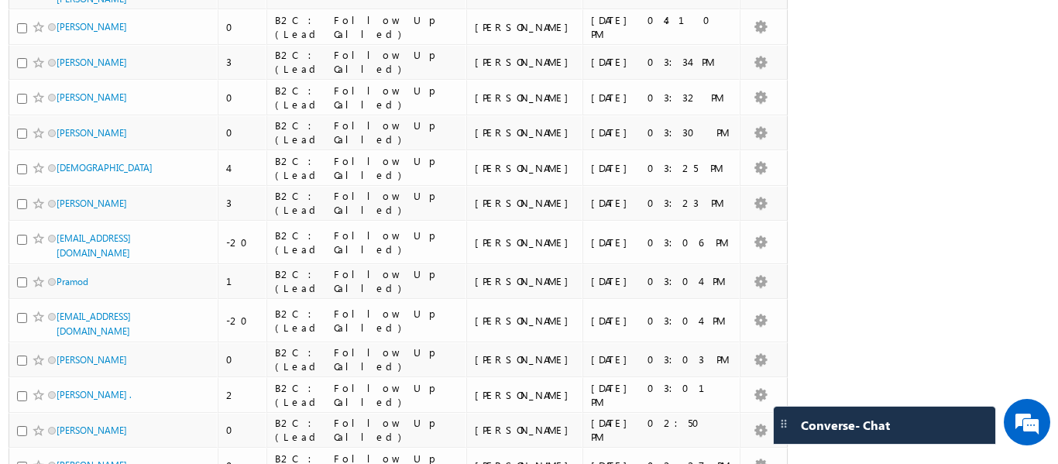
scroll to position [354, 0]
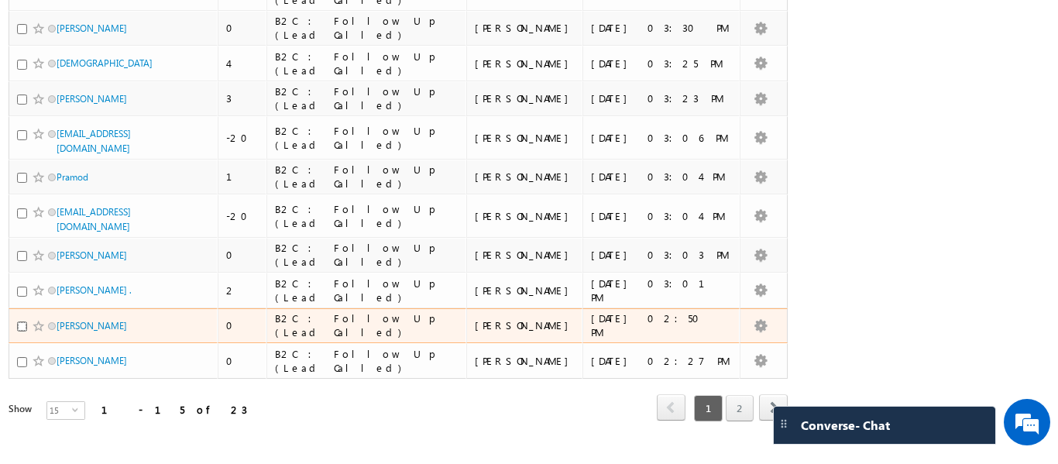
click at [21, 328] on input "checkbox" at bounding box center [22, 327] width 10 height 10
checkbox input "true"
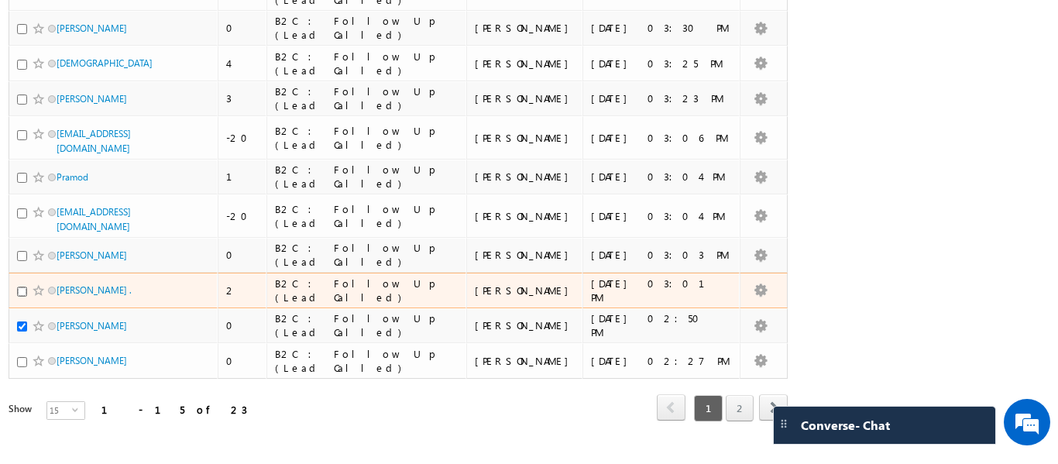
click at [22, 289] on input "checkbox" at bounding box center [22, 292] width 10 height 10
checkbox input "true"
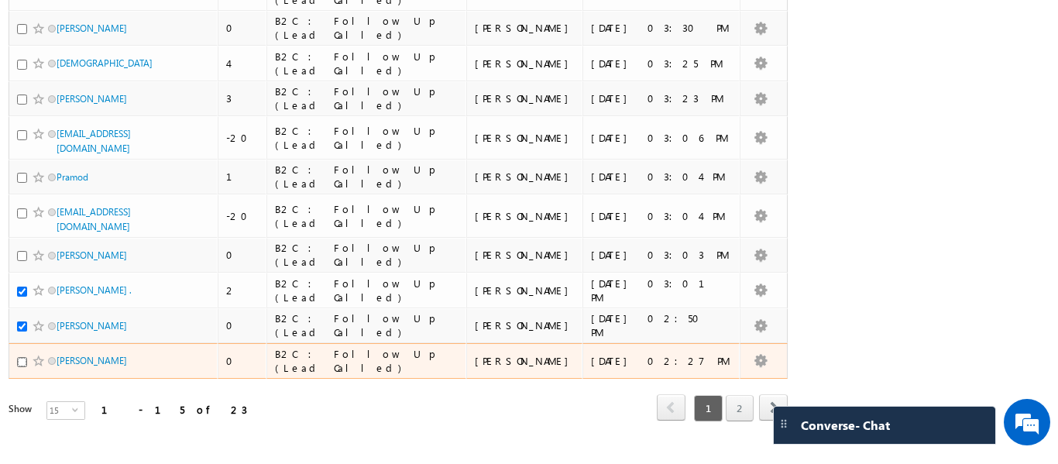
click at [21, 360] on input "checkbox" at bounding box center [22, 362] width 10 height 10
checkbox input "true"
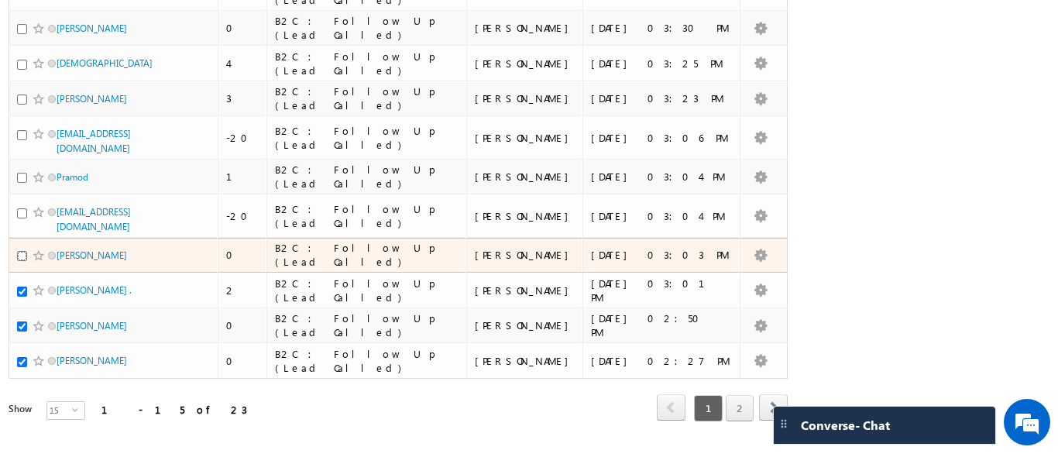
click at [22, 256] on input "checkbox" at bounding box center [22, 256] width 10 height 10
checkbox input "true"
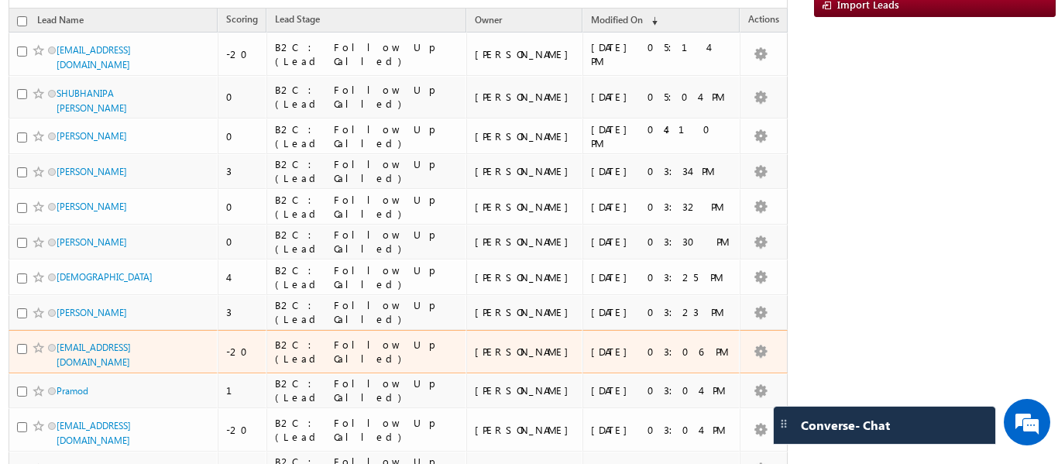
scroll to position [122, 0]
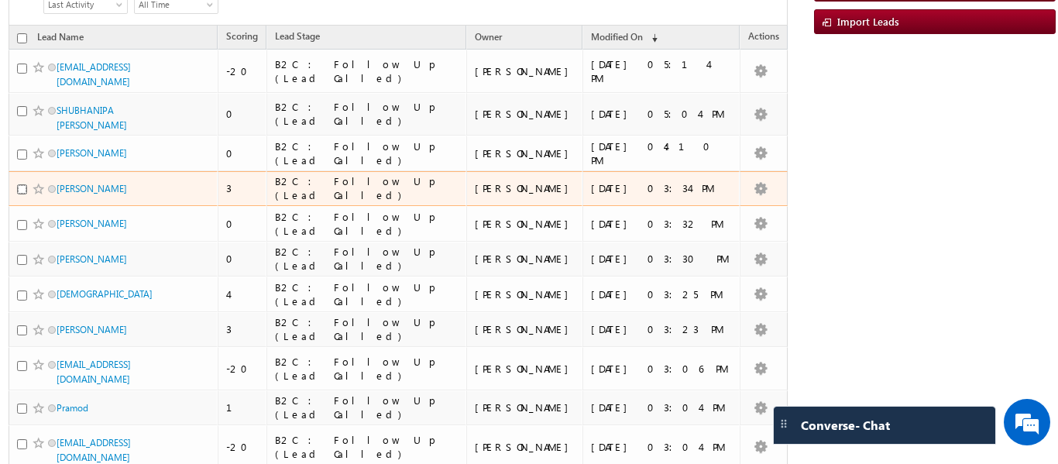
click at [20, 184] on input "checkbox" at bounding box center [22, 189] width 10 height 10
checkbox input "true"
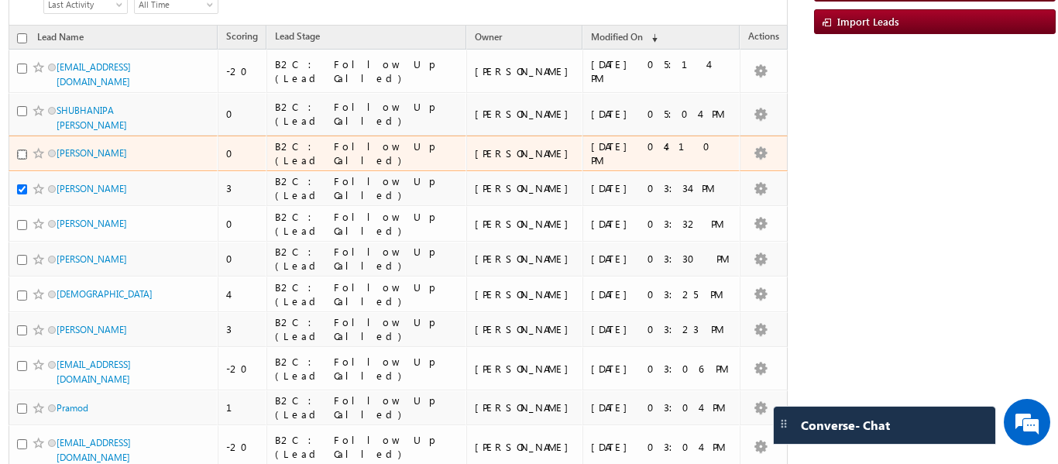
click at [19, 150] on input "checkbox" at bounding box center [22, 155] width 10 height 10
checkbox input "true"
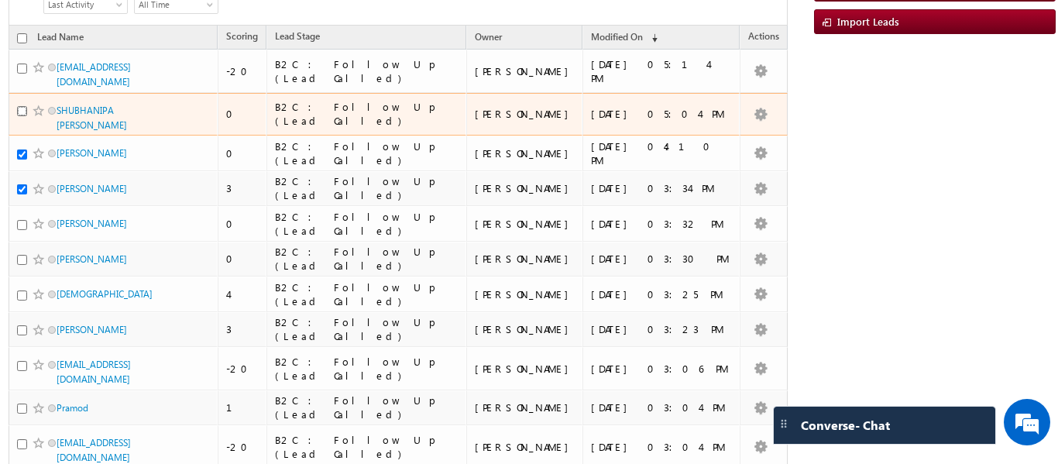
click at [22, 108] on input "checkbox" at bounding box center [22, 111] width 10 height 10
checkbox input "true"
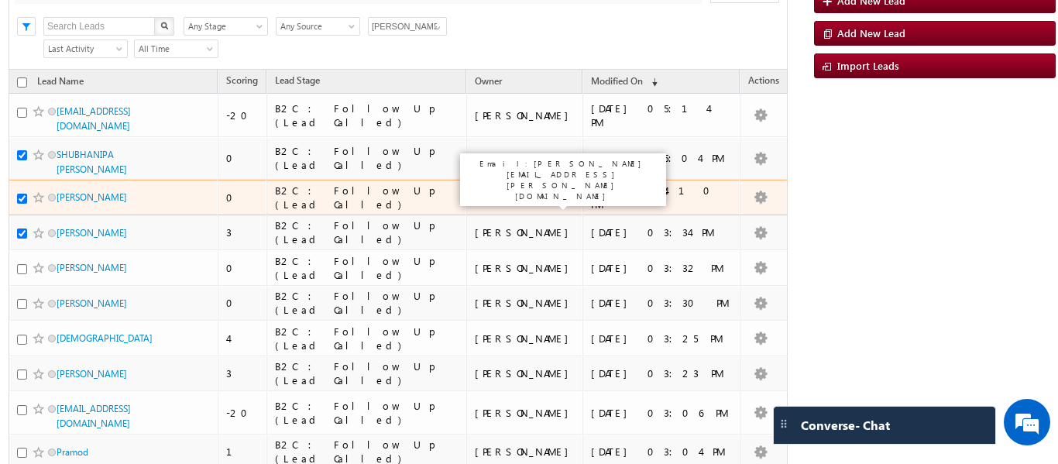
scroll to position [0, 0]
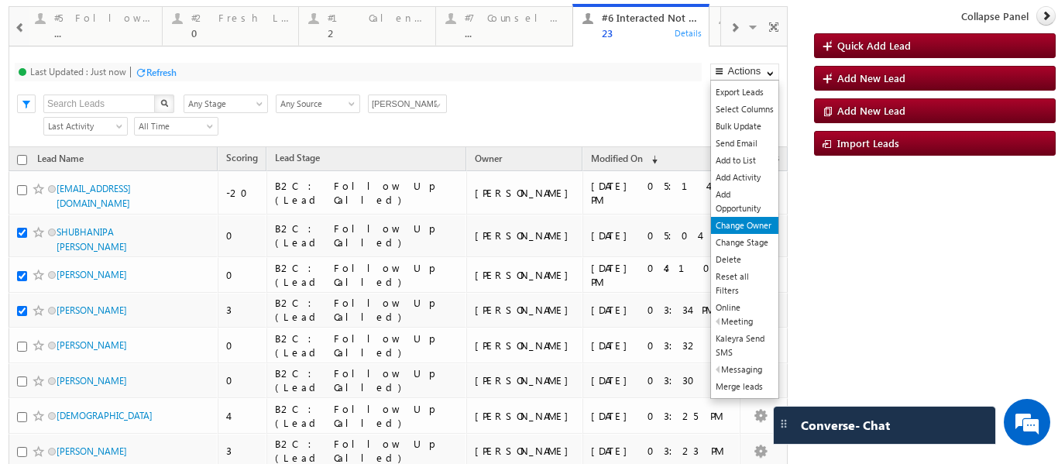
click at [727, 224] on link "Change Owner" at bounding box center [744, 225] width 67 height 17
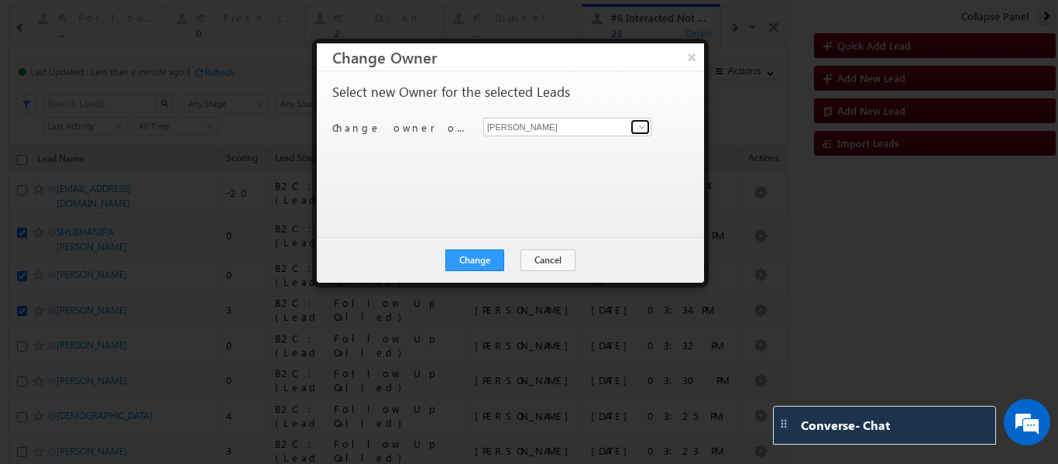
click at [641, 123] on span at bounding box center [642, 127] width 12 height 12
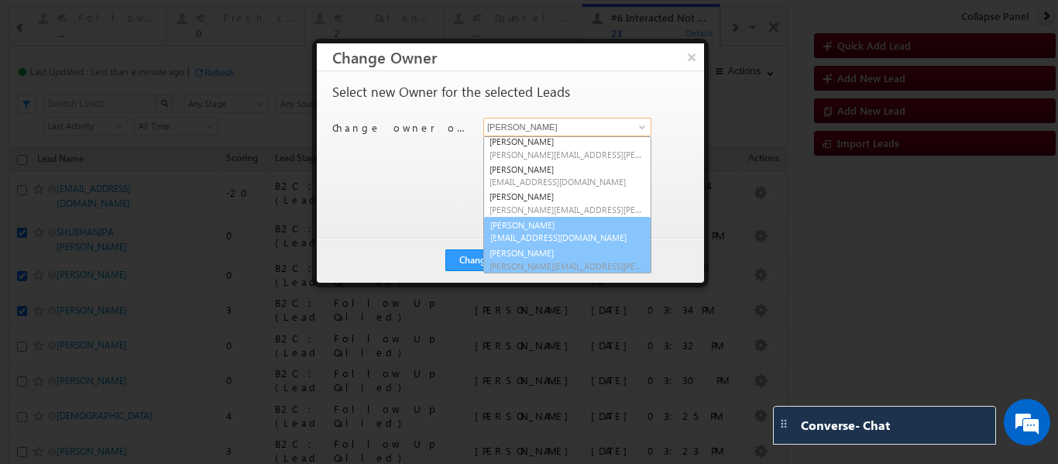
scroll to position [29, 0]
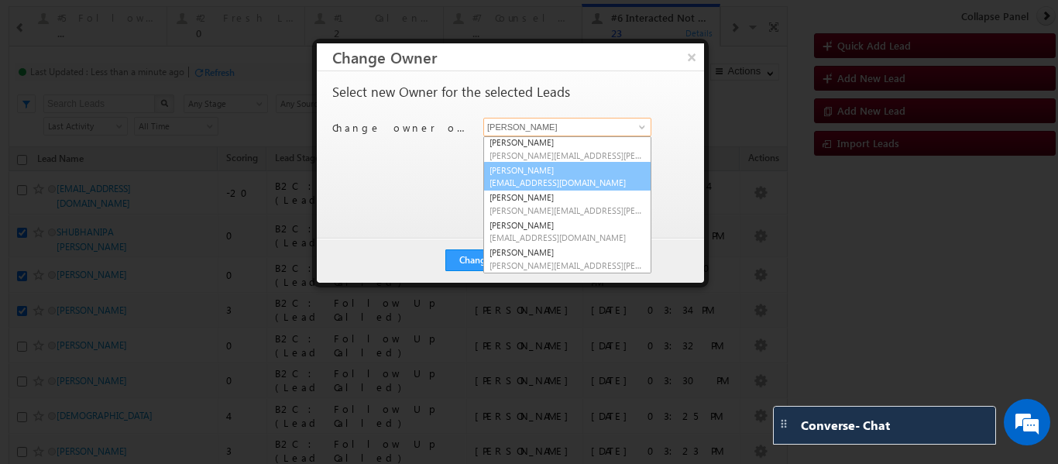
click at [526, 178] on span "ritu.raj@upgrad.com" at bounding box center [568, 183] width 156 height 12
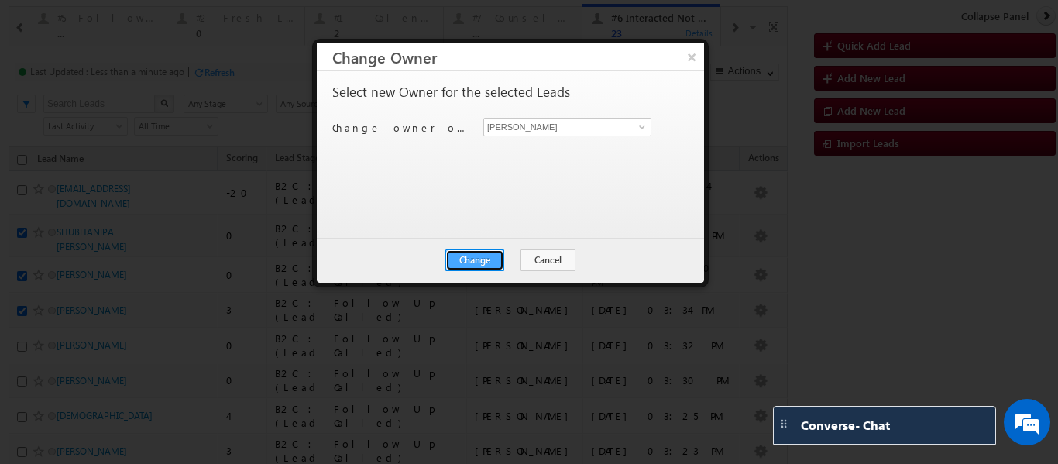
click at [470, 258] on button "Change" at bounding box center [475, 261] width 59 height 22
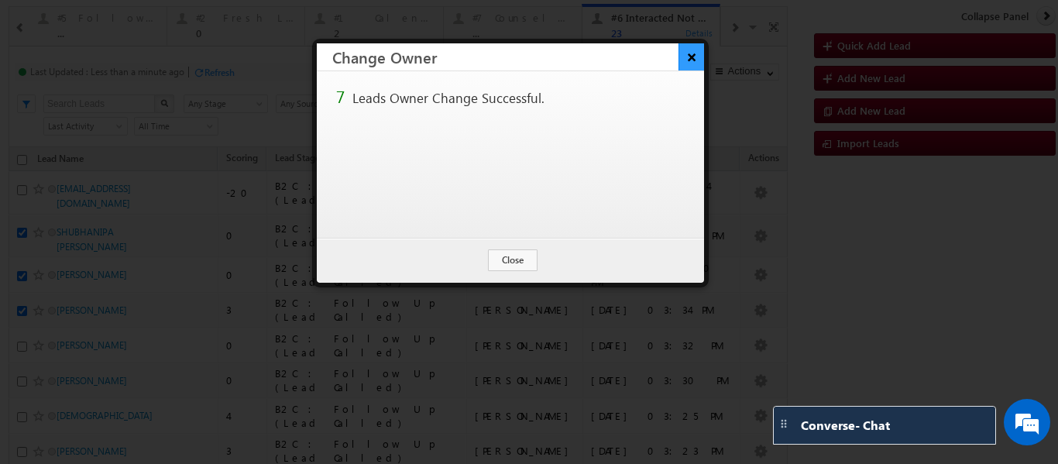
click at [690, 59] on button "×" at bounding box center [692, 56] width 26 height 27
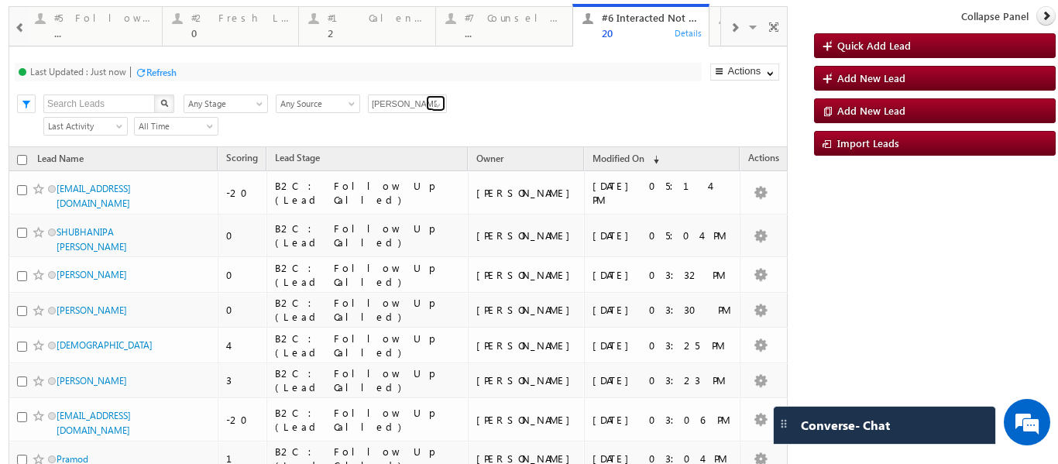
click at [435, 106] on span at bounding box center [438, 105] width 12 height 12
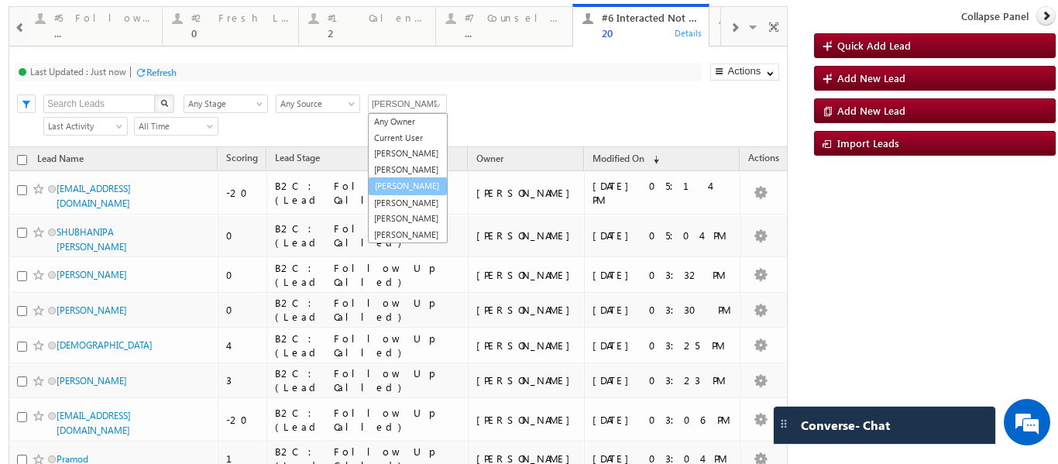
scroll to position [32, 0]
click at [400, 180] on link "[PERSON_NAME]" at bounding box center [408, 186] width 80 height 18
type input "[PERSON_NAME]"
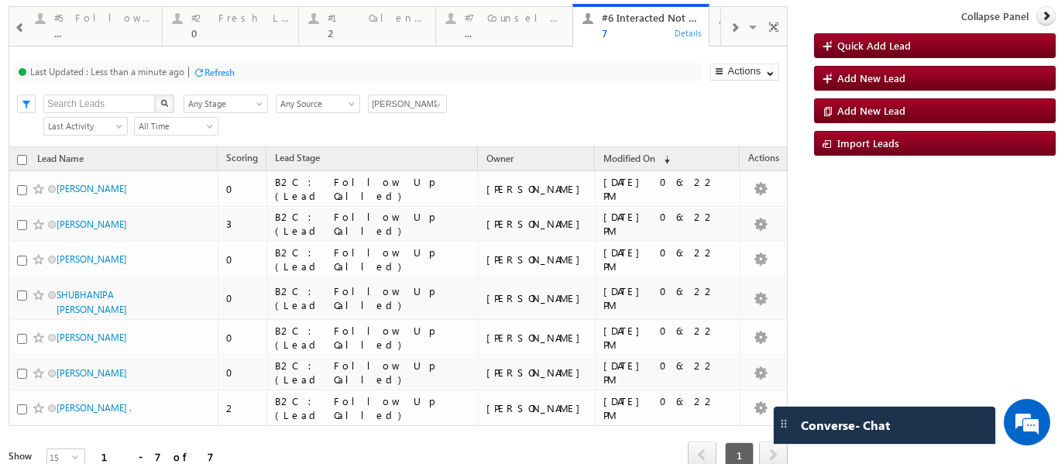
click at [22, 160] on input "checkbox" at bounding box center [22, 160] width 10 height 10
checkbox input "true"
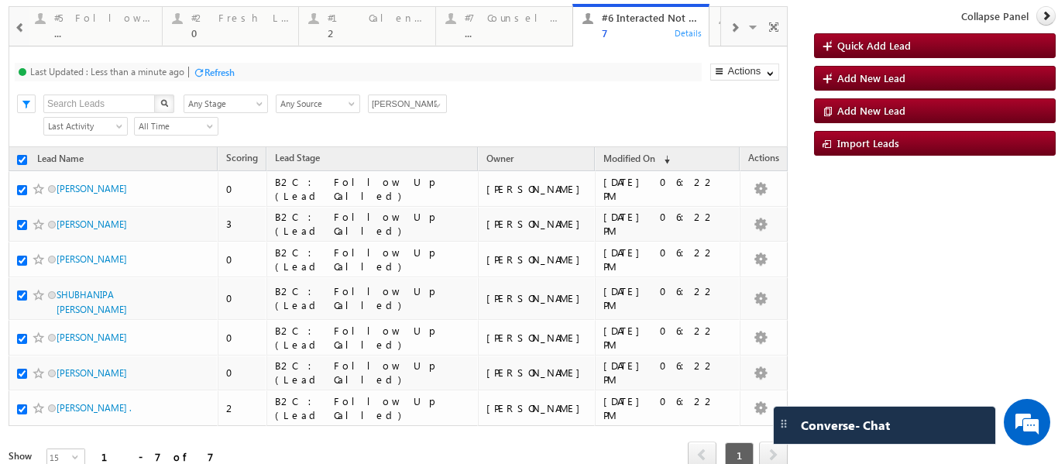
checkbox input "true"
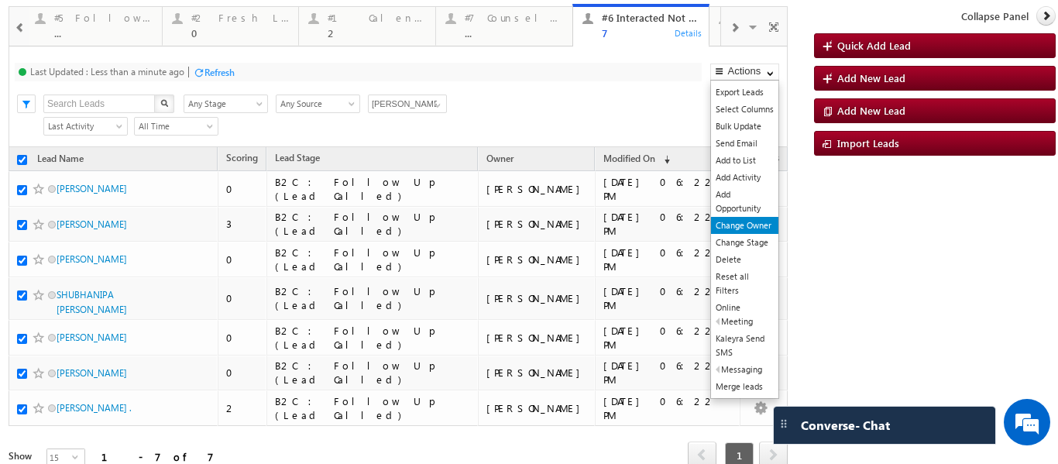
click at [743, 230] on link "Change Owner" at bounding box center [744, 225] width 67 height 17
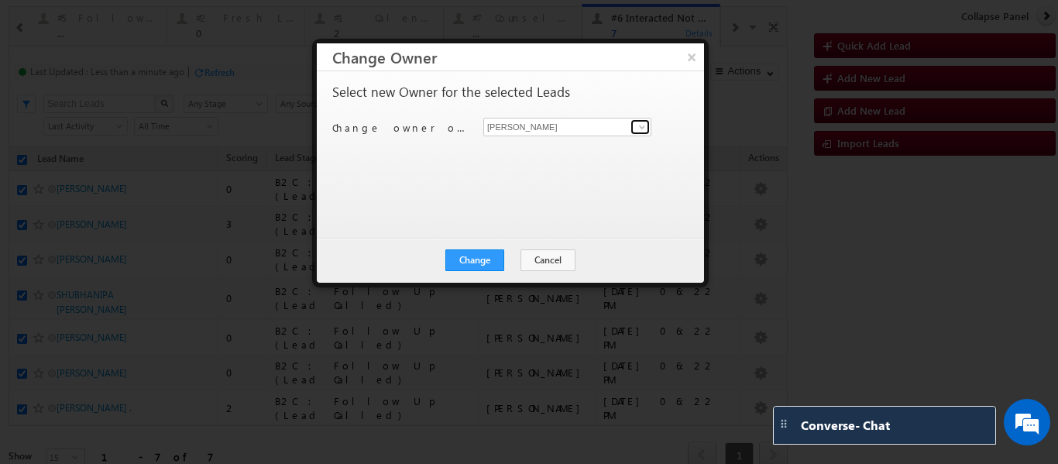
click at [645, 124] on span at bounding box center [642, 127] width 12 height 12
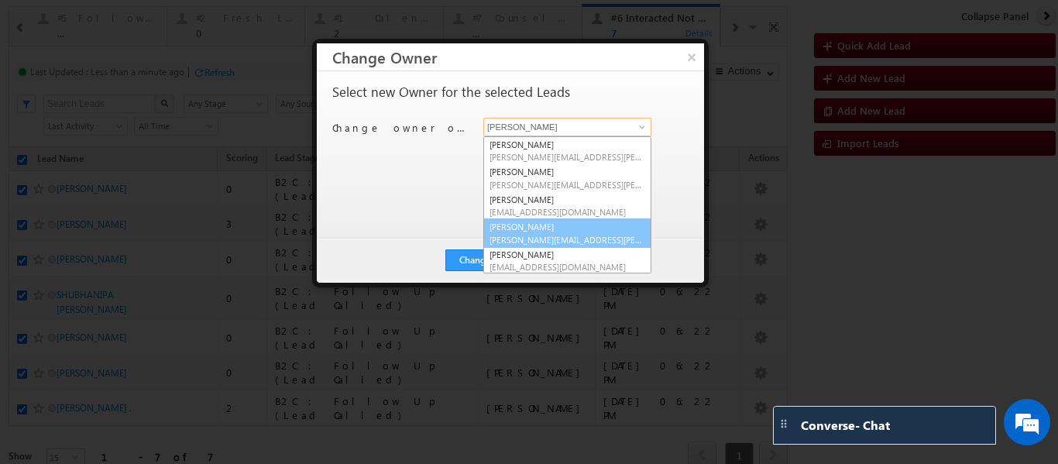
click at [549, 229] on link "Smrita Panday smrita.panday@upgrad.com" at bounding box center [568, 233] width 168 height 29
type input "Smrita Panday"
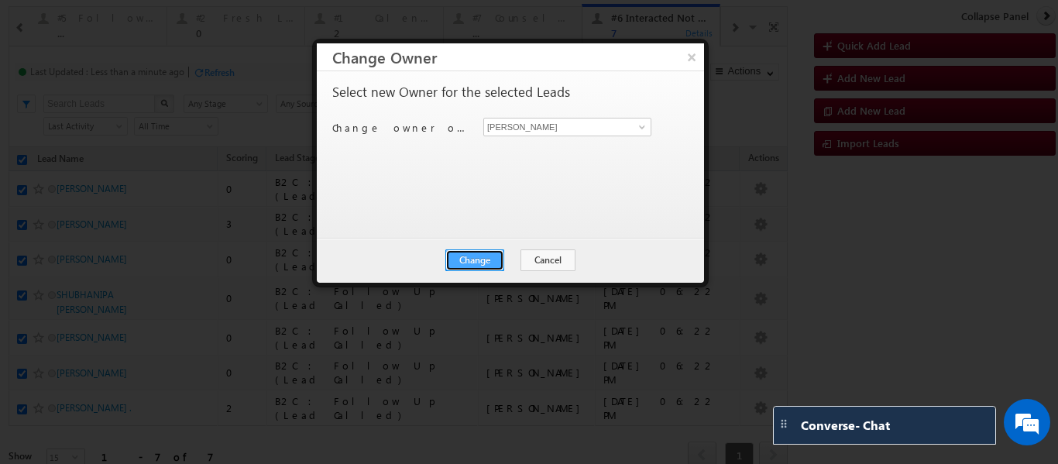
click at [490, 258] on button "Change" at bounding box center [475, 261] width 59 height 22
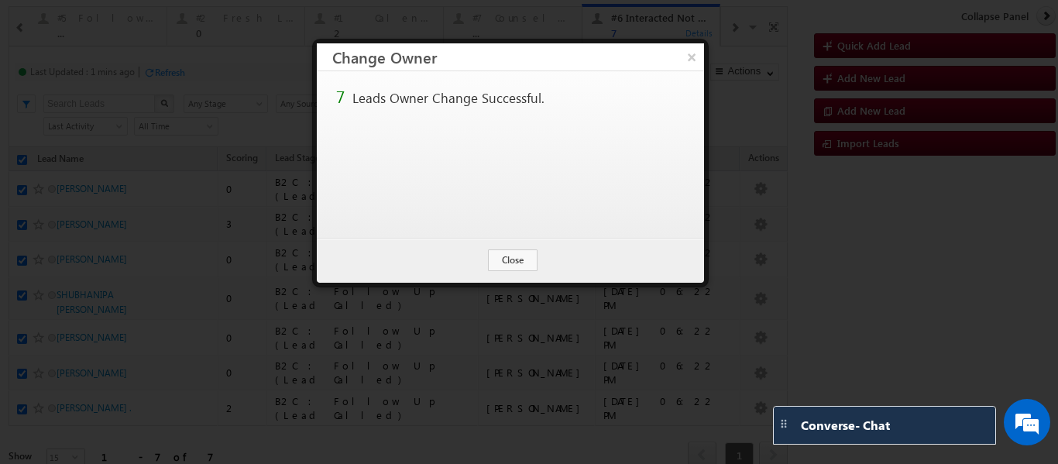
checkbox input "false"
click at [521, 261] on button "Close" at bounding box center [513, 261] width 50 height 22
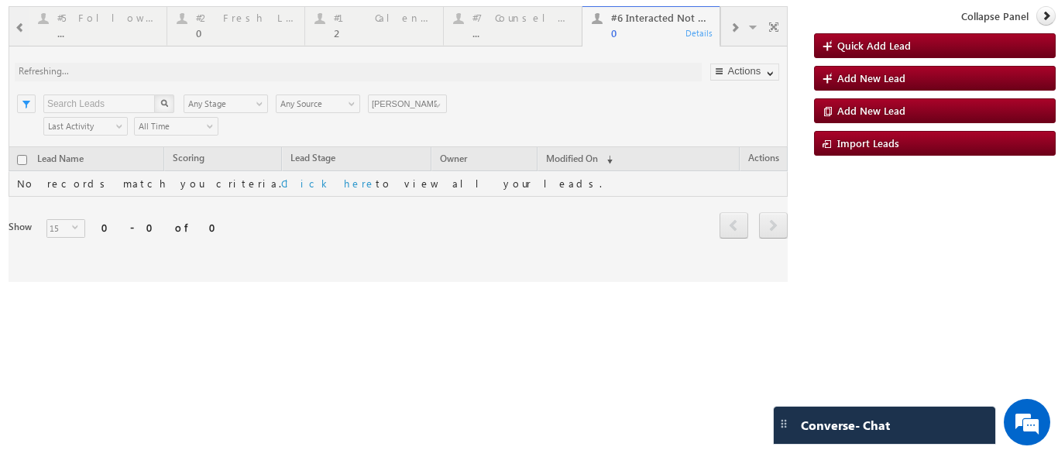
click at [341, 29] on div at bounding box center [399, 144] width 780 height 276
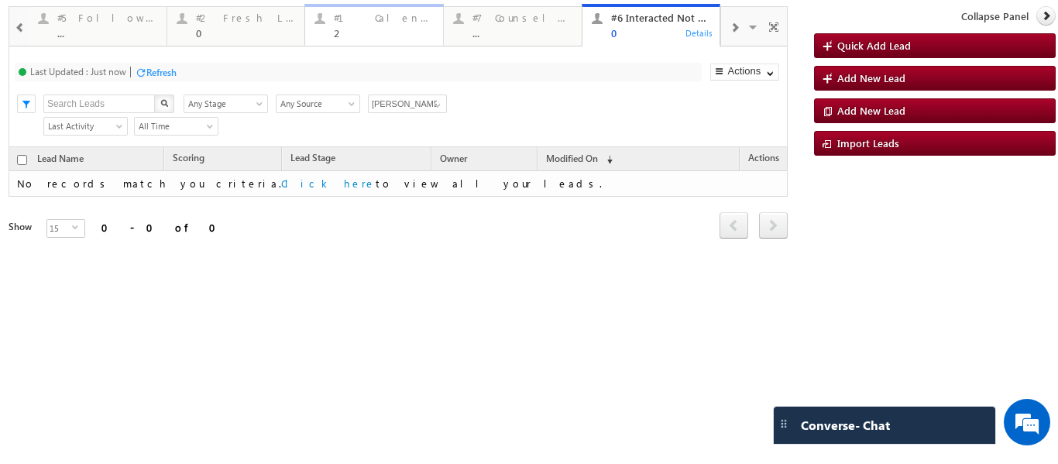
click at [342, 33] on div "2" at bounding box center [384, 33] width 100 height 12
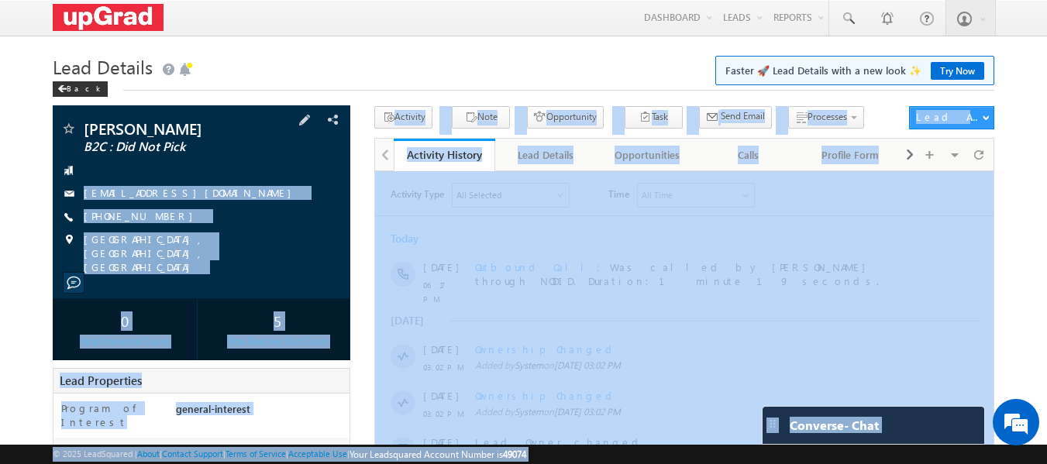
click at [238, 154] on span "B2C : Did Not Pick" at bounding box center [176, 146] width 184 height 15
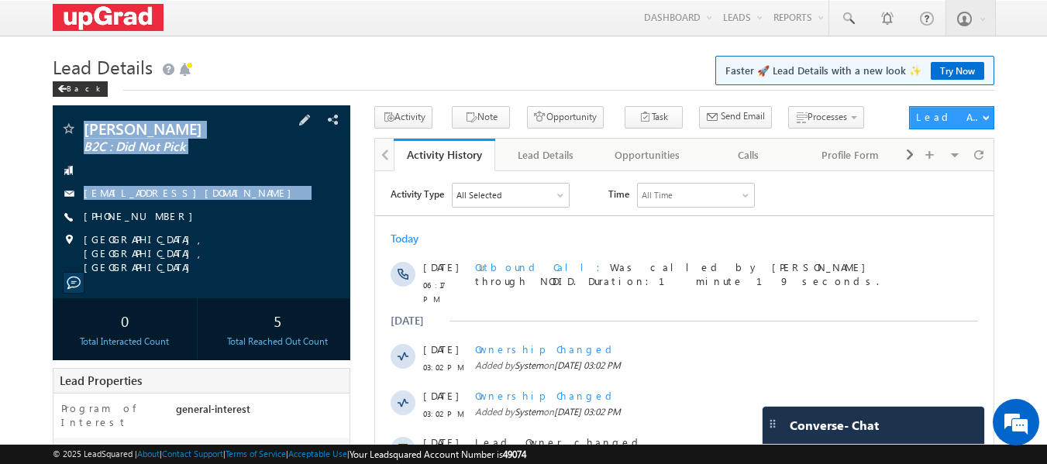
drag, startPoint x: 87, startPoint y: 113, endPoint x: 210, endPoint y: 227, distance: 167.8
click at [211, 223] on div "[PERSON_NAME] B2C : Did Not Pick [EMAIL_ADDRESS][DOMAIN_NAME]" at bounding box center [202, 201] width 298 height 193
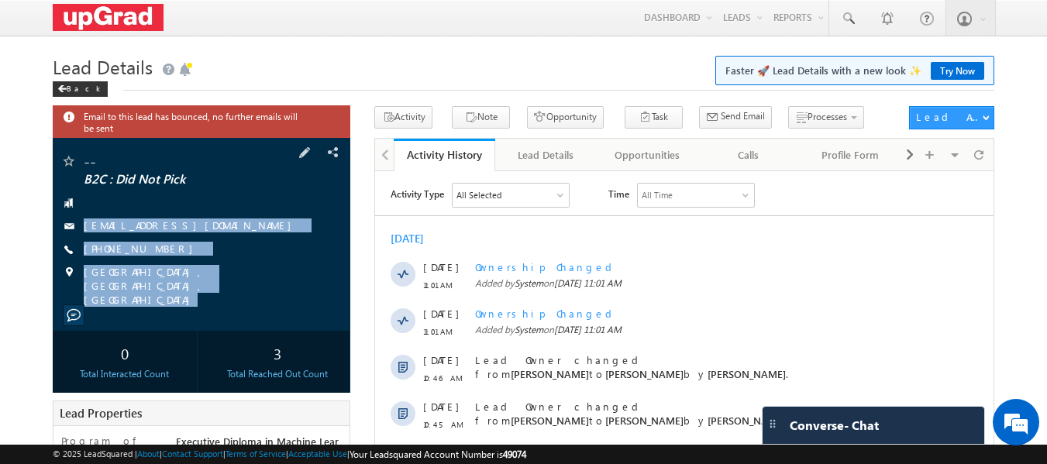
drag, startPoint x: 89, startPoint y: 212, endPoint x: 243, endPoint y: 295, distance: 174.8
click at [244, 294] on div "-- B2C : Did Not Pick [EMAIL_ADDRESS][DOMAIN_NAME]" at bounding box center [202, 234] width 298 height 193
copy div "[EMAIL_ADDRESS][DOMAIN_NAME] [PHONE_NUMBER] [GEOGRAPHIC_DATA], [GEOGRAPHIC_DATA…"
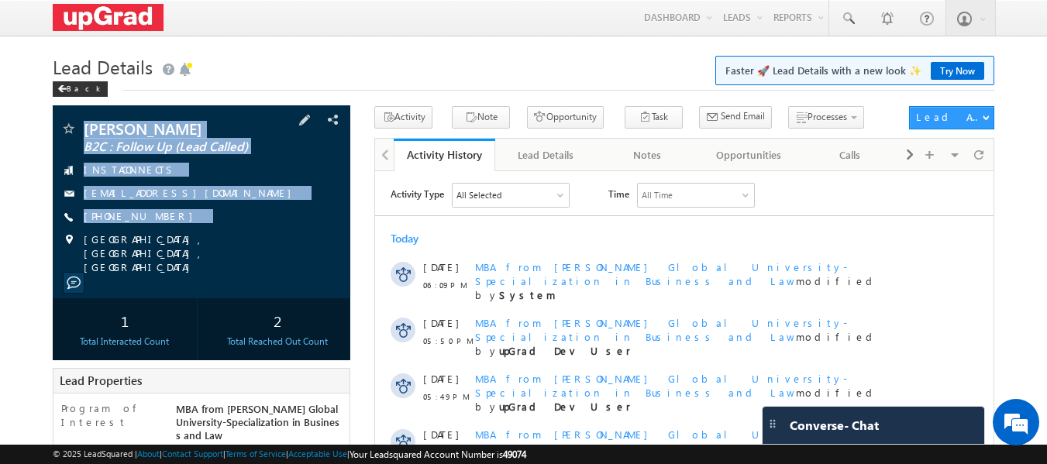
drag, startPoint x: 87, startPoint y: 115, endPoint x: 219, endPoint y: 238, distance: 179.8
click at [247, 258] on div "[PERSON_NAME] B2C : Follow Up (Lead Called) INSTACONNECTS [EMAIL_ADDRESS][DOMAI…" at bounding box center [202, 201] width 298 height 193
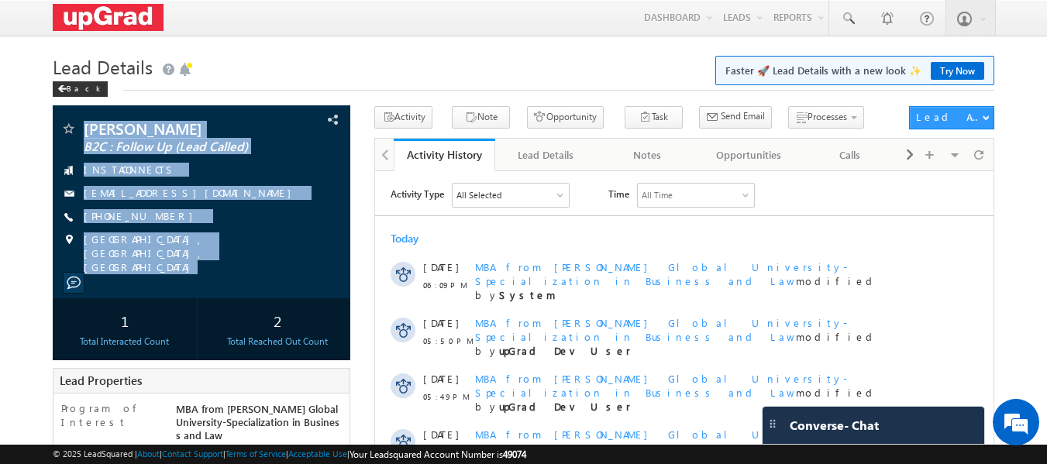
click at [275, 50] on body "Menu [PERSON_NAME] ritu. raj@u pgrad .com" at bounding box center [523, 403] width 1047 height 807
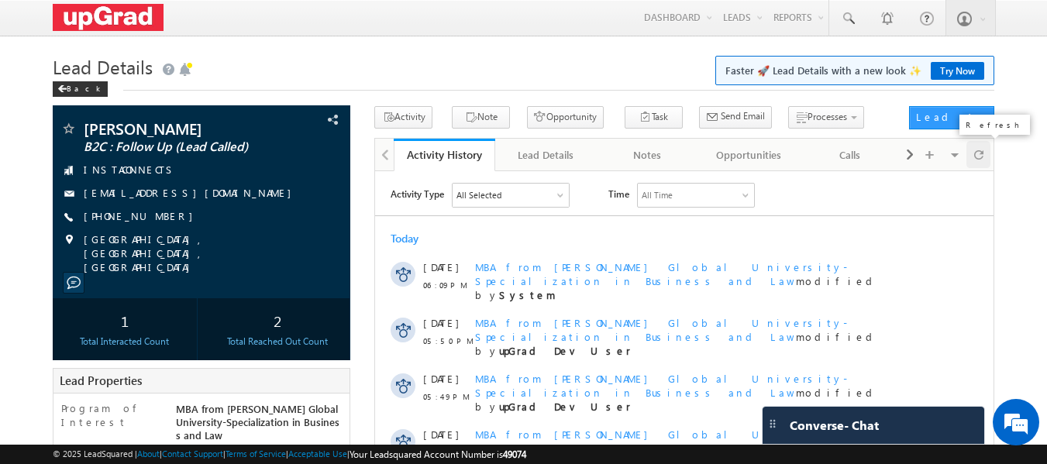
click at [976, 164] on span at bounding box center [978, 154] width 9 height 27
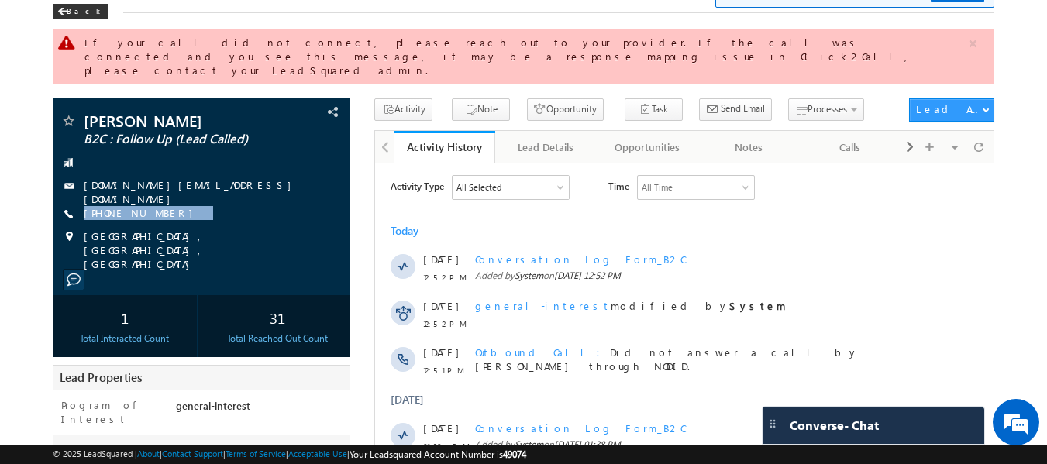
scroll to position [77, 0]
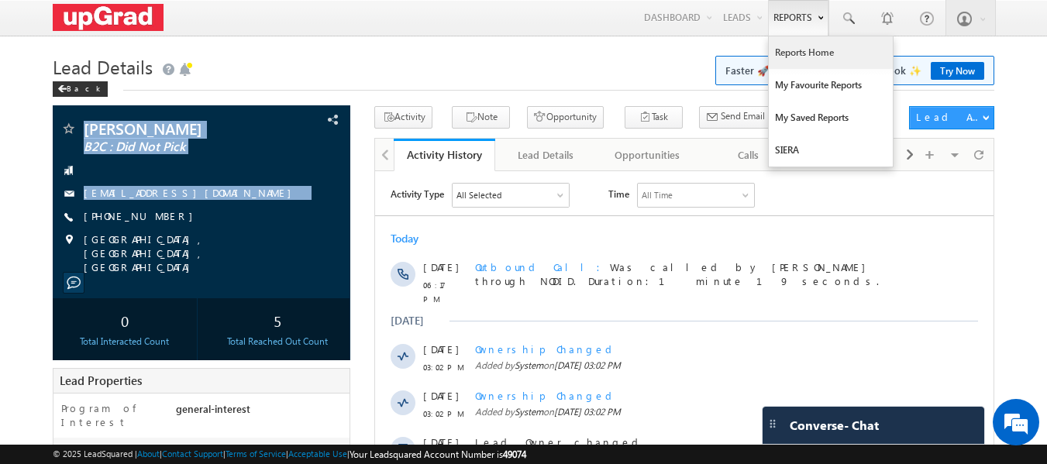
click at [813, 50] on link "Reports Home" at bounding box center [831, 52] width 124 height 33
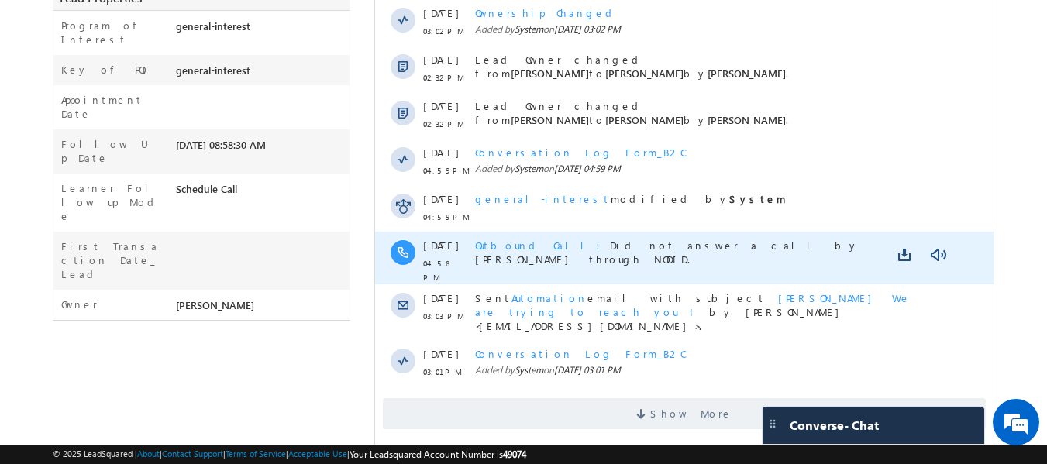
scroll to position [64, 0]
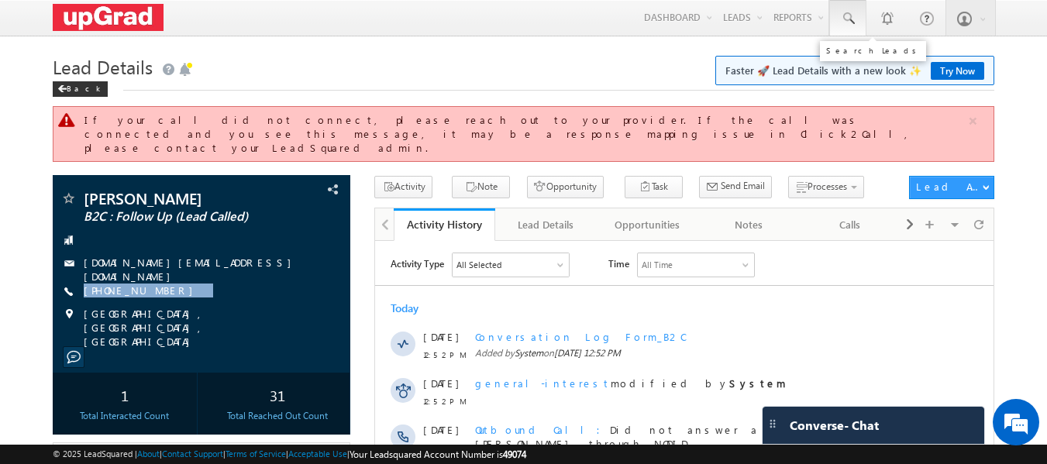
click at [855, 22] on span at bounding box center [847, 18] width 15 height 15
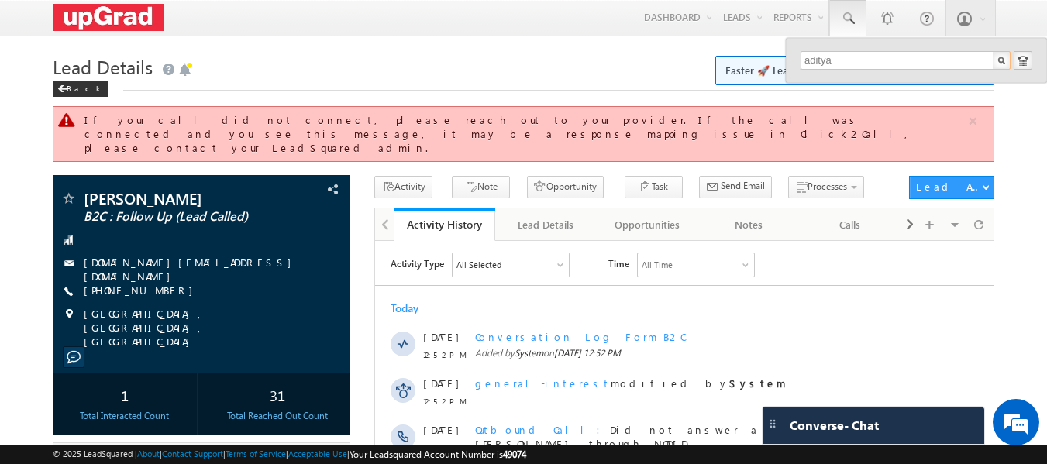
type input "aditya"
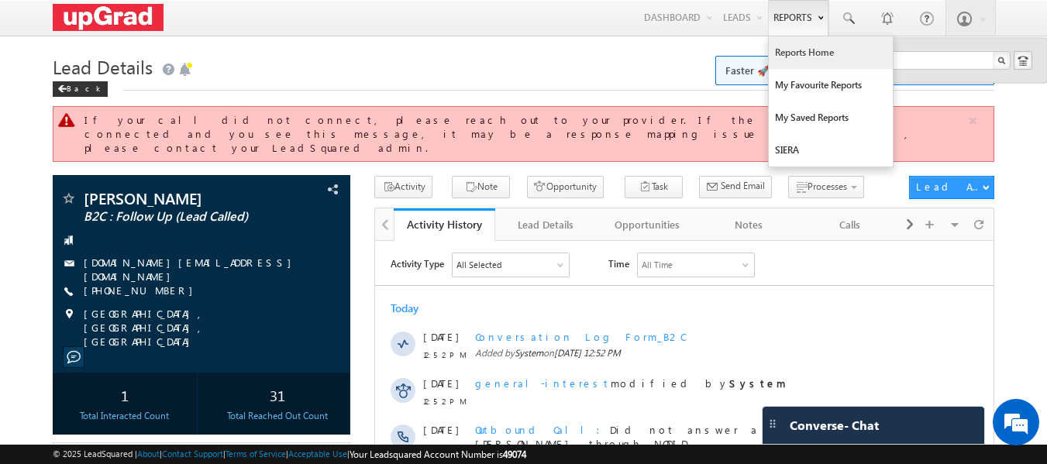
click at [777, 57] on link "Reports Home" at bounding box center [831, 52] width 124 height 33
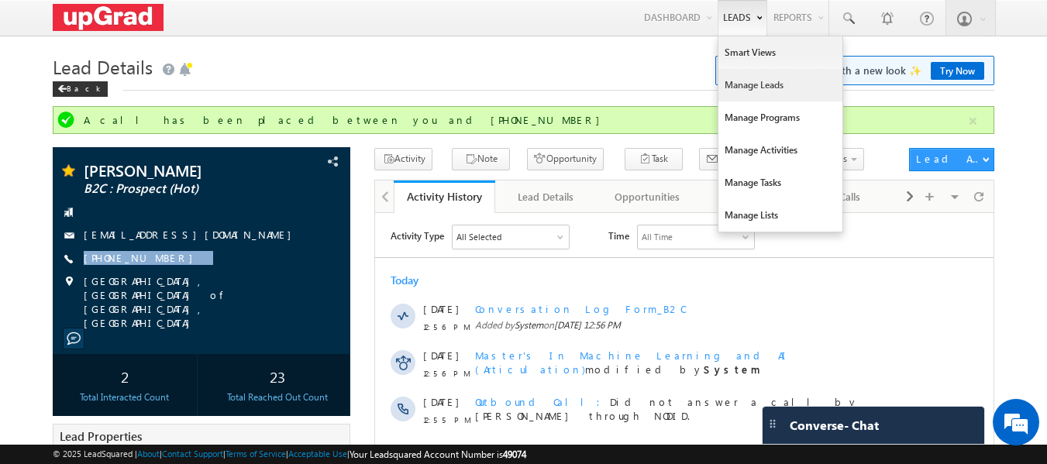
click at [762, 87] on link "Manage Leads" at bounding box center [780, 85] width 124 height 33
